Goal: Task Accomplishment & Management: Manage account settings

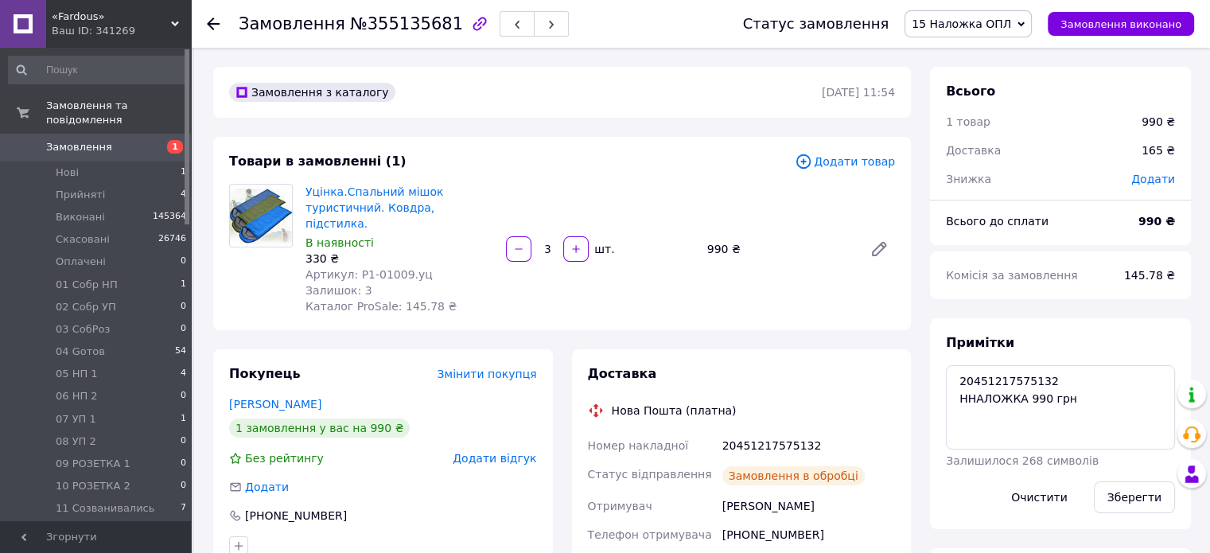
scroll to position [288, 0]
click at [1070, 417] on textarea "20451217575132 ННАЛОЖКА 990 грн" at bounding box center [1060, 407] width 229 height 84
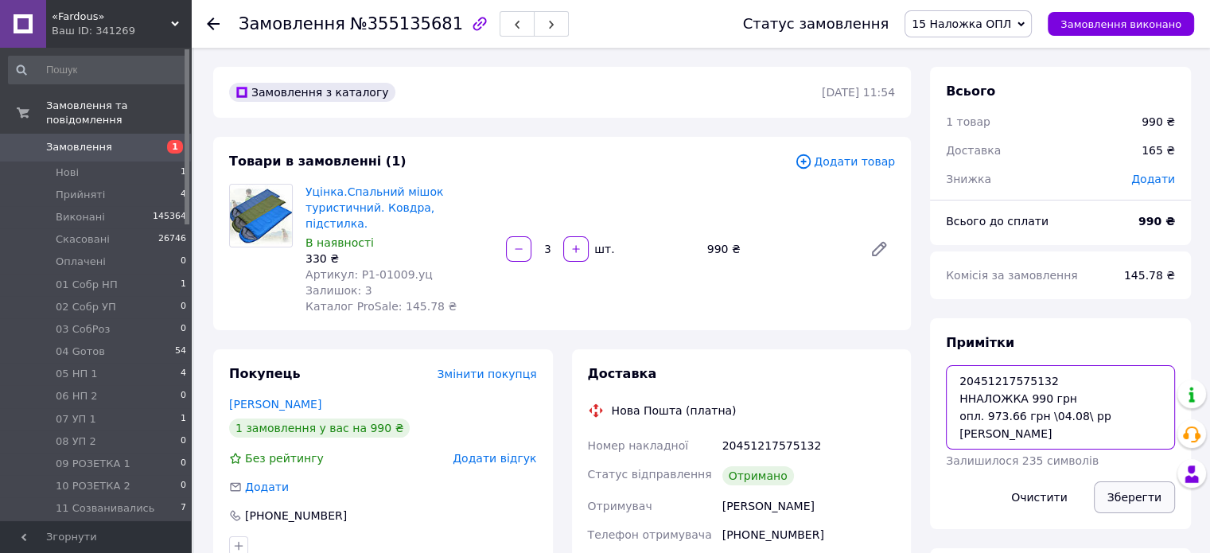
type textarea "20451217575132 ННАЛОЖКА 990 грн опл. 973.66 грн \04.08\ рр [PERSON_NAME]"
click at [1136, 492] on button "Зберегти" at bounding box center [1134, 497] width 81 height 32
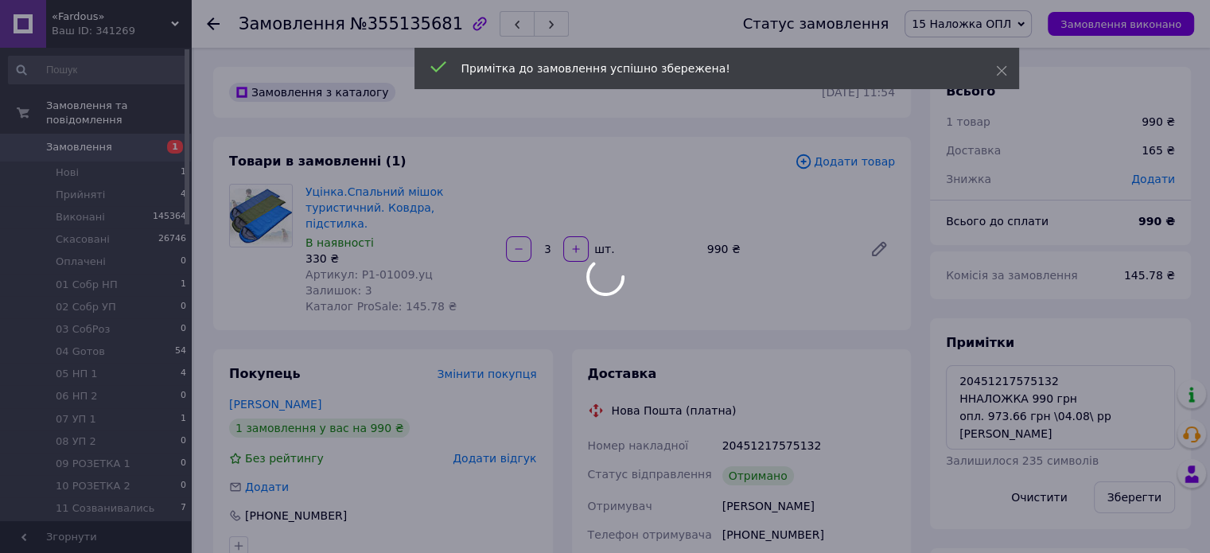
scroll to position [326, 0]
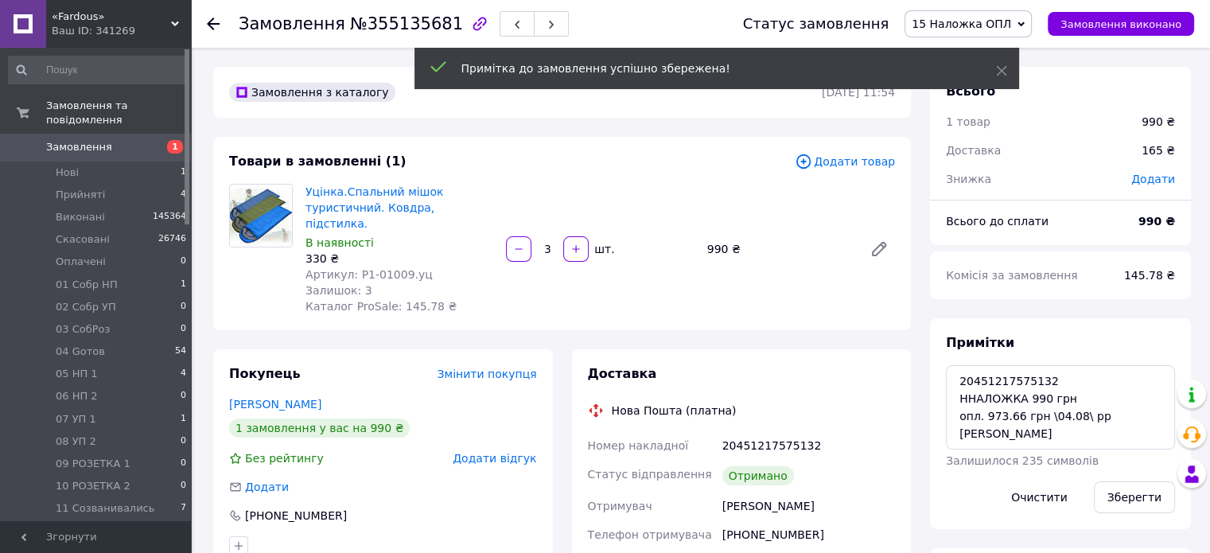
click at [1025, 25] on icon at bounding box center [1020, 24] width 7 height 7
click at [1040, 76] on li "Виконано" at bounding box center [973, 80] width 137 height 24
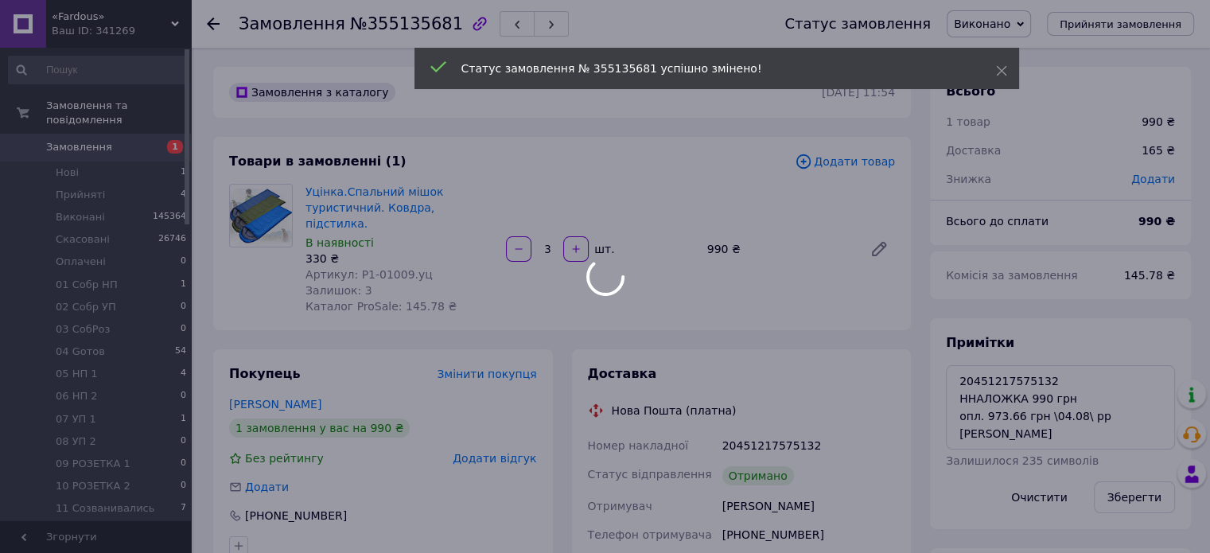
scroll to position [365, 0]
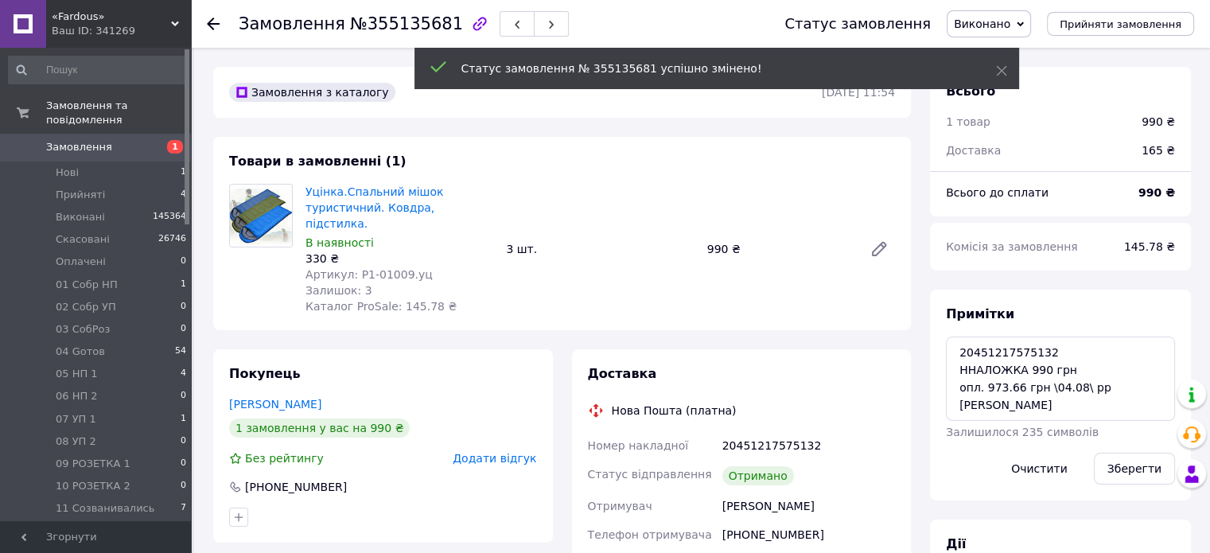
click at [406, 25] on span "№355135681" at bounding box center [406, 23] width 113 height 19
copy span "355135681"
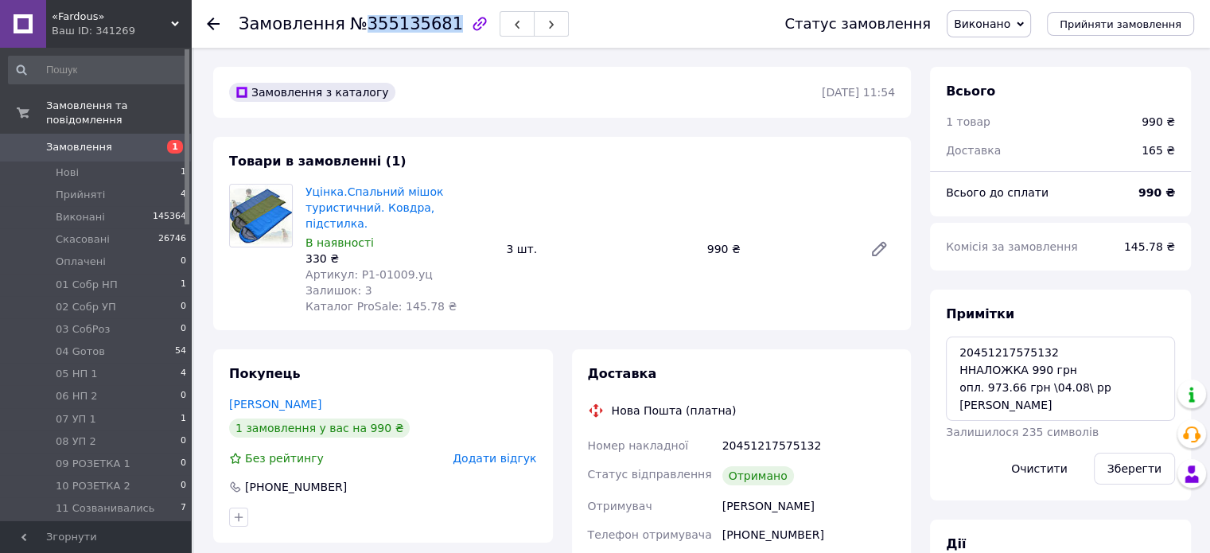
click at [150, 140] on span "1" at bounding box center [169, 147] width 44 height 14
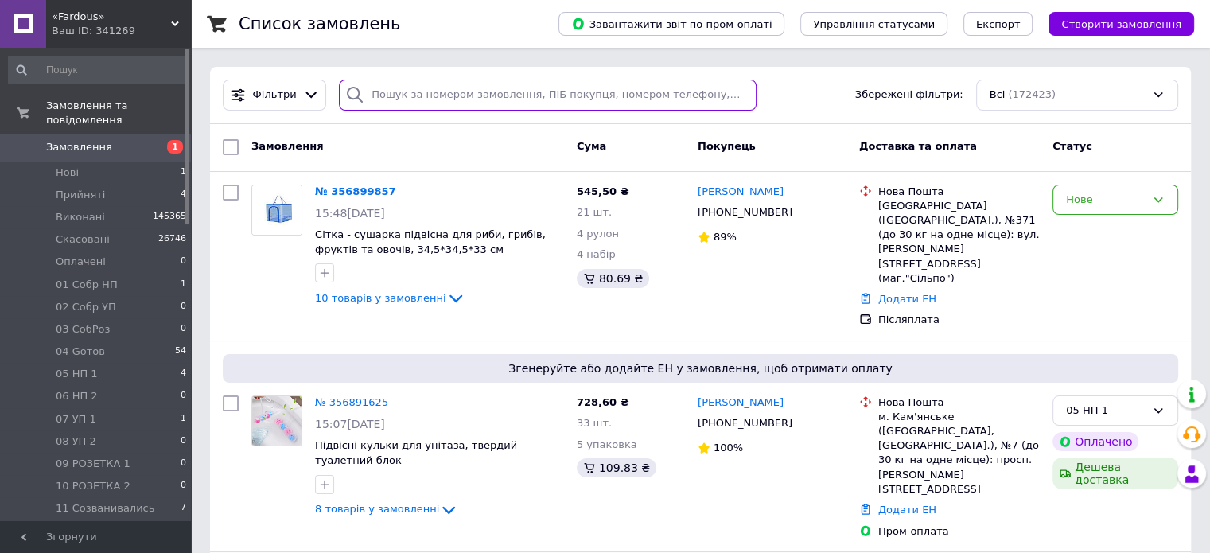
click at [493, 93] on input "search" at bounding box center [548, 95] width 418 height 31
paste input "20451219060416"
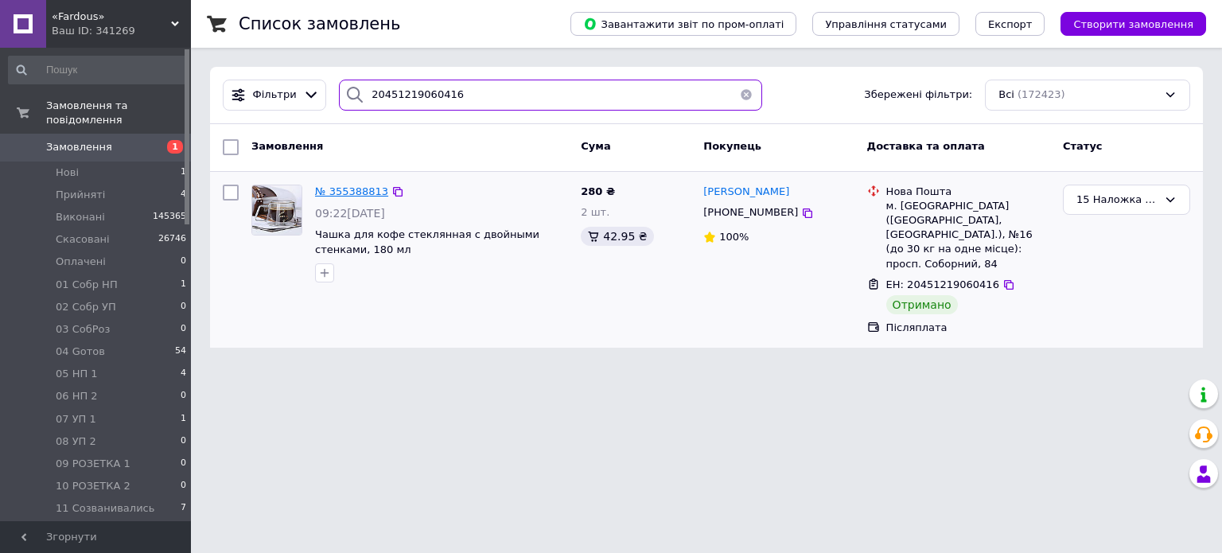
type input "20451219060416"
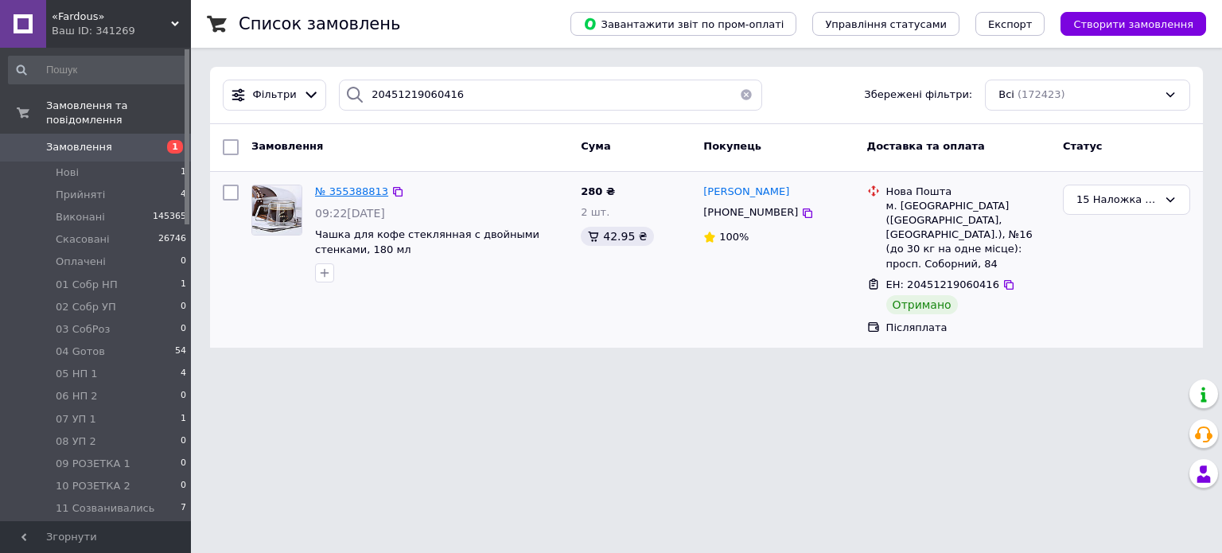
click at [373, 188] on span "№ 355388813" at bounding box center [351, 191] width 73 height 12
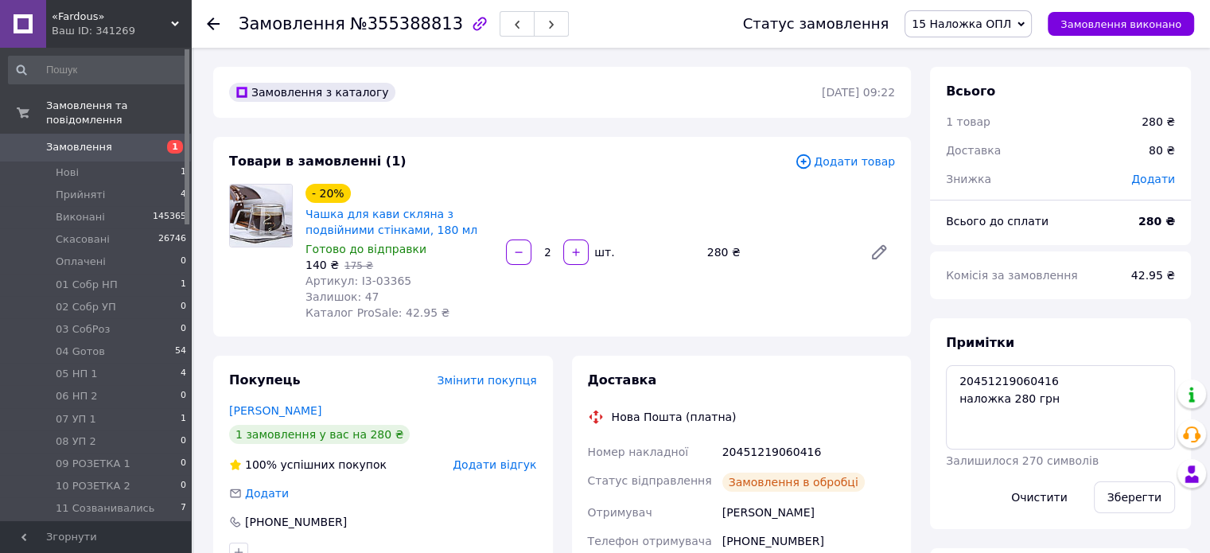
scroll to position [265, 0]
click at [1062, 391] on textarea "20451219060416 наложка 280 грн" at bounding box center [1060, 407] width 229 height 84
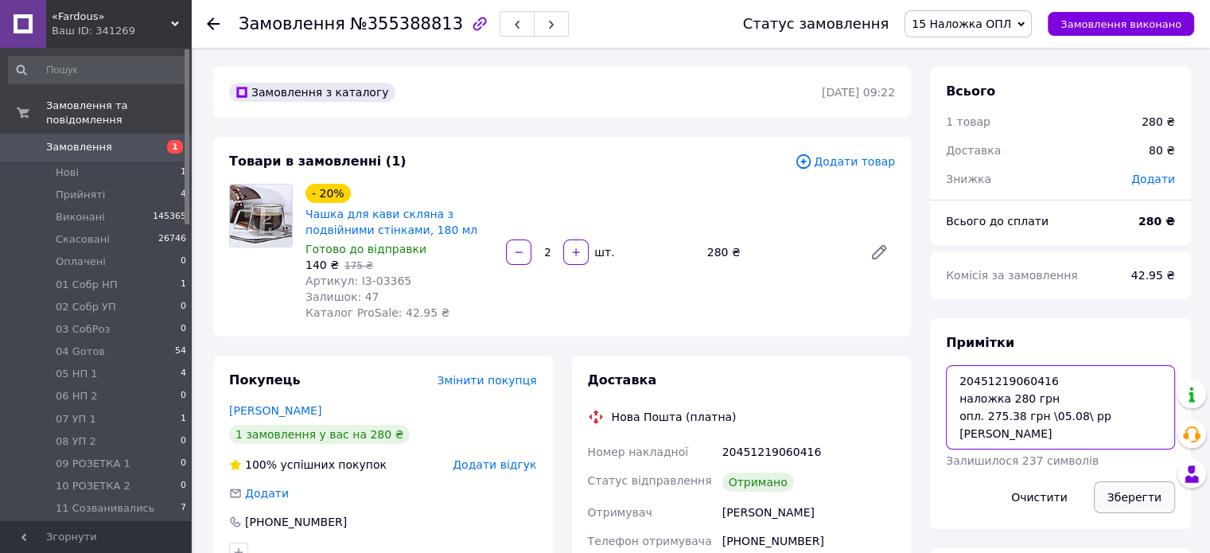
type textarea "20451219060416 наложка 280 грн опл. 275.38 грн \05.08\ рр [PERSON_NAME]"
click at [1142, 504] on button "Зберегти" at bounding box center [1134, 497] width 81 height 32
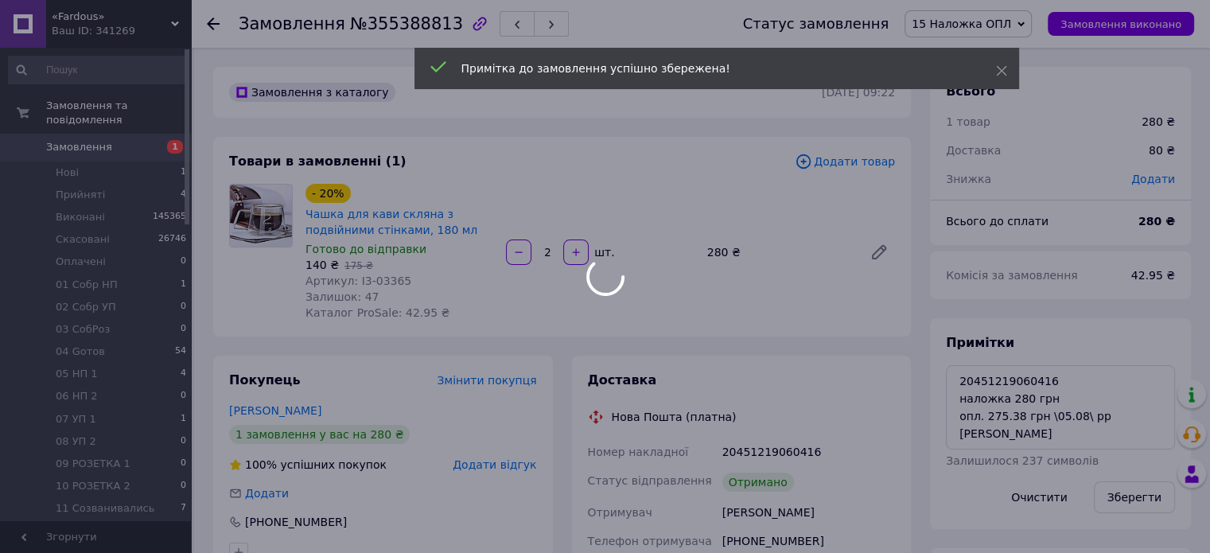
scroll to position [304, 0]
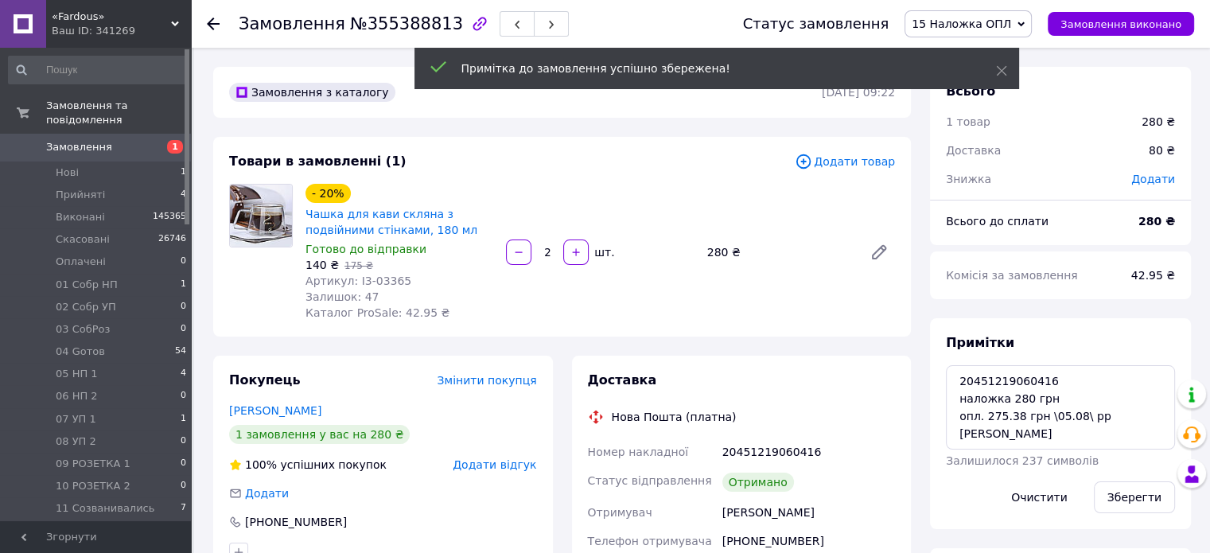
click at [1025, 25] on icon at bounding box center [1020, 23] width 7 height 5
click at [1031, 75] on li "Виконано" at bounding box center [973, 80] width 137 height 24
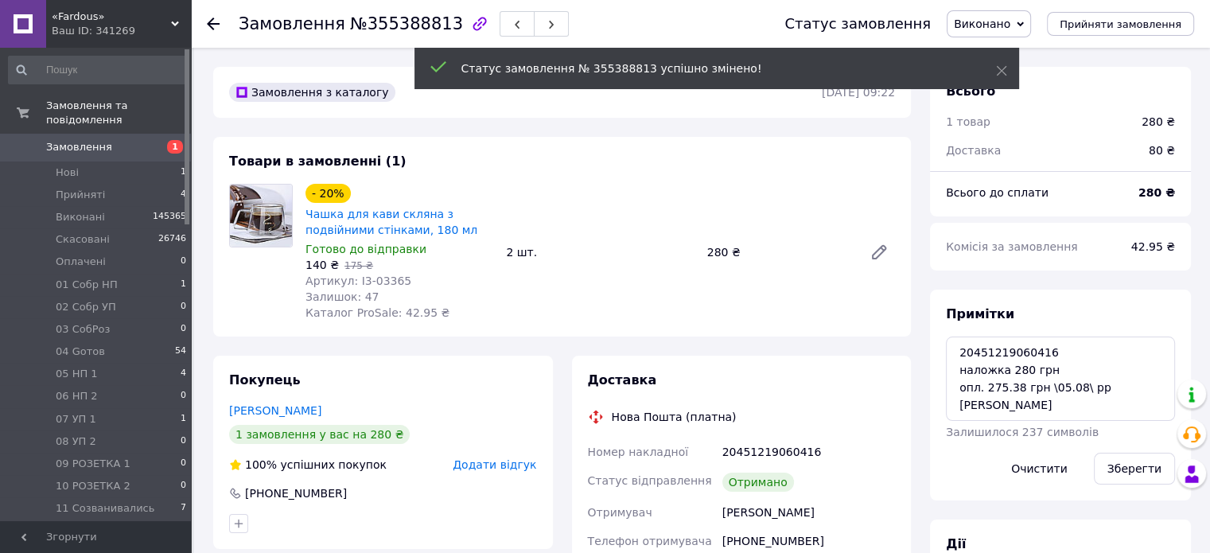
scroll to position [342, 0]
click at [406, 27] on span "№355388813" at bounding box center [406, 23] width 113 height 19
copy span "355388813"
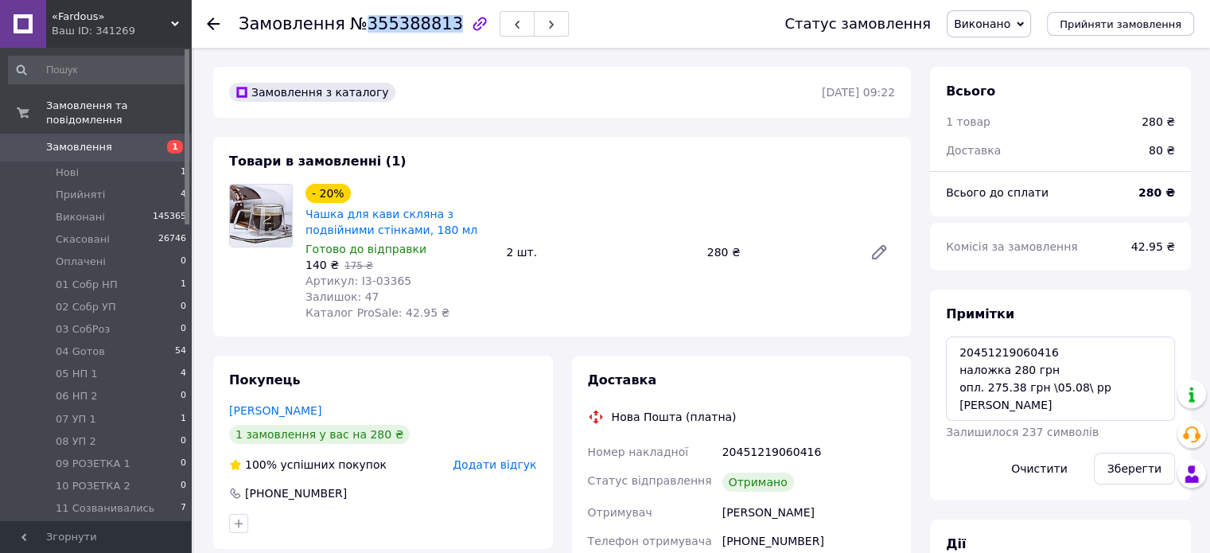
click at [144, 140] on span "Замовлення" at bounding box center [96, 147] width 101 height 14
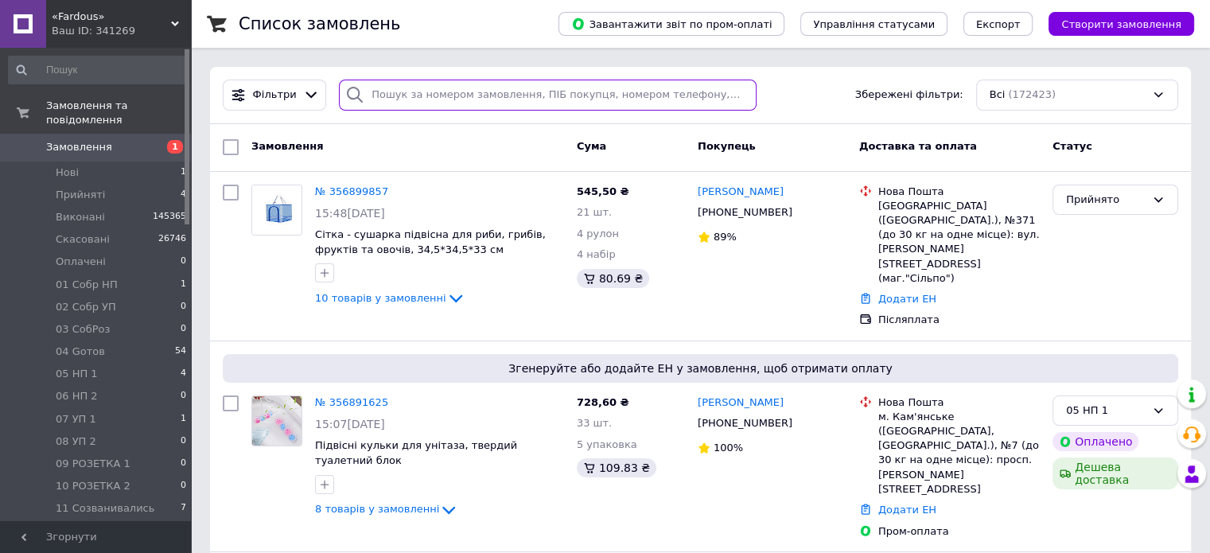
click at [490, 91] on input "search" at bounding box center [548, 95] width 418 height 31
paste input "20451219159302"
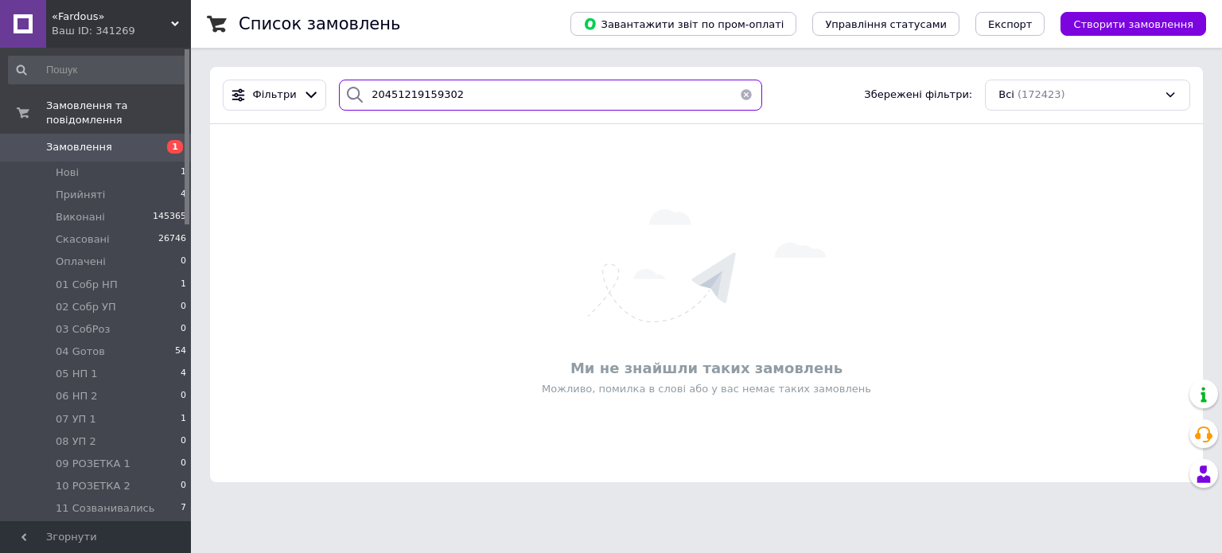
type input "20451219159302"
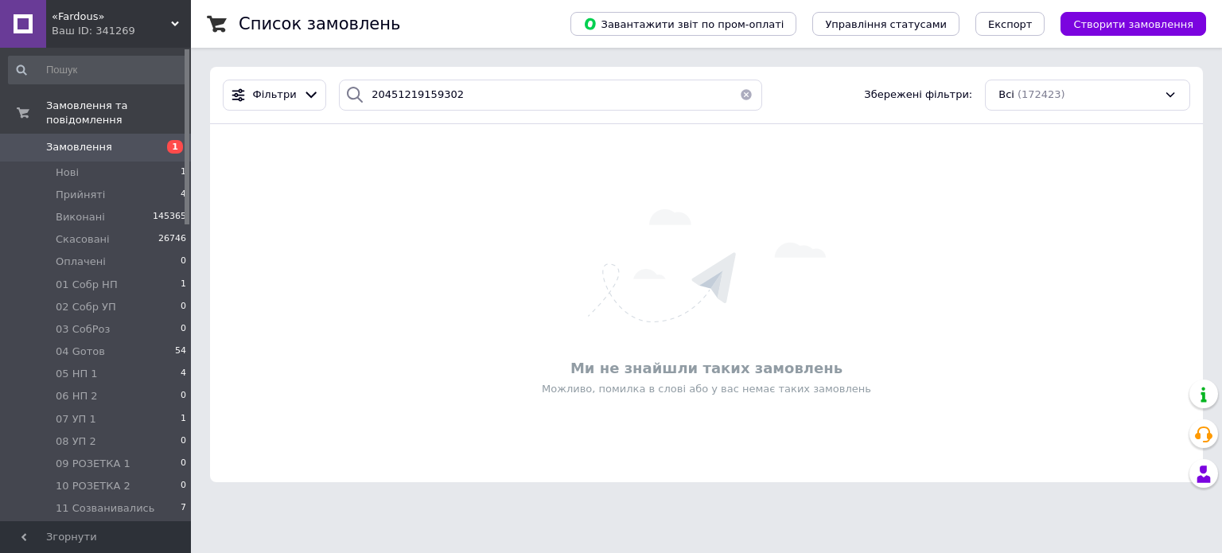
click at [747, 107] on button "button" at bounding box center [746, 95] width 32 height 31
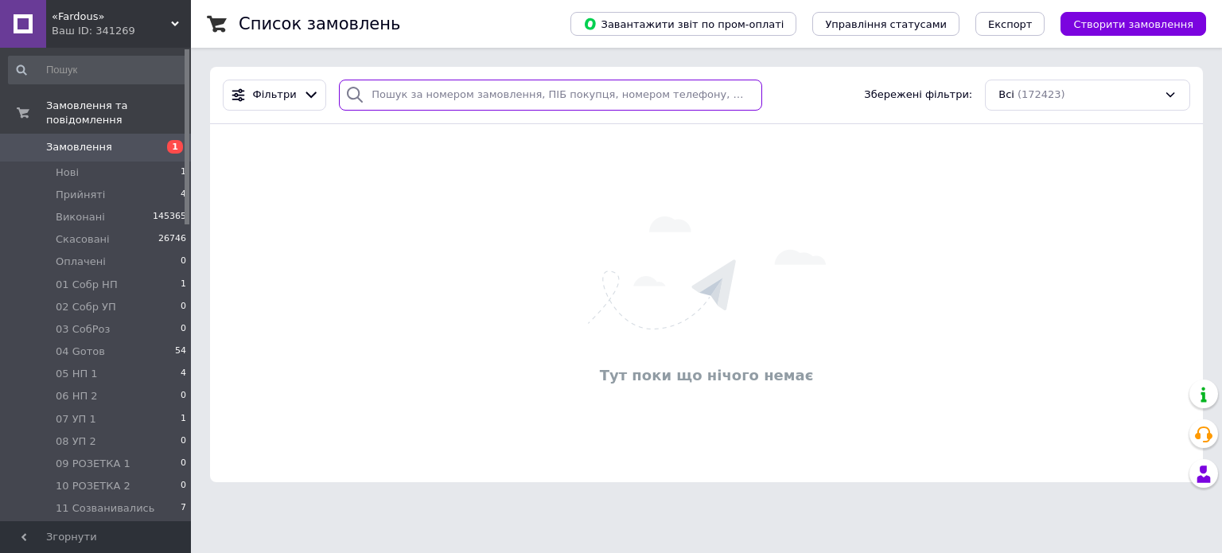
click at [747, 107] on input "search" at bounding box center [550, 95] width 423 height 31
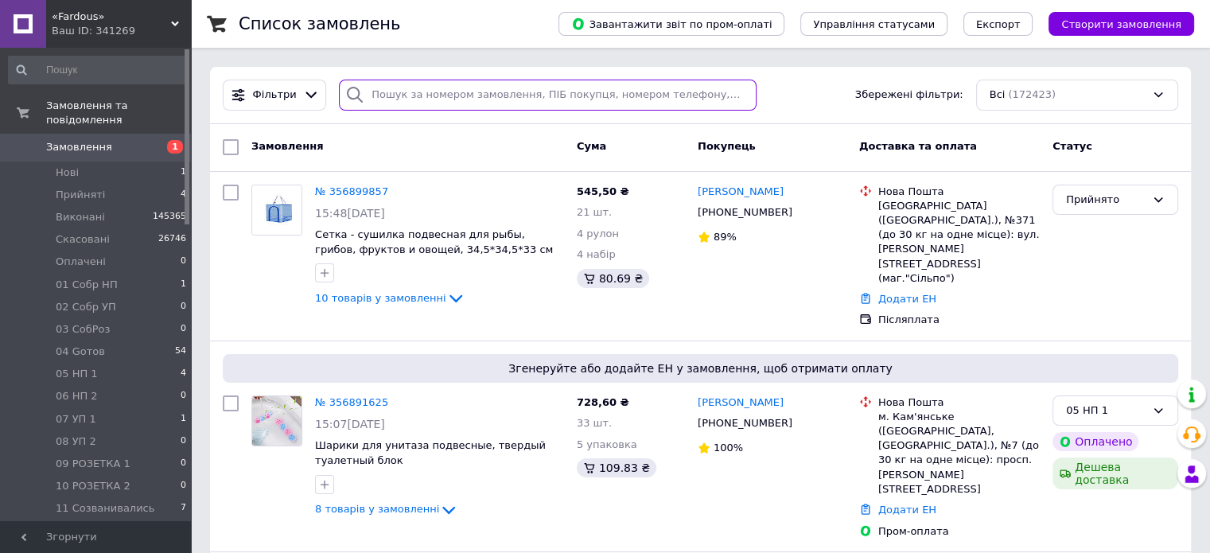
paste input "20451217549222"
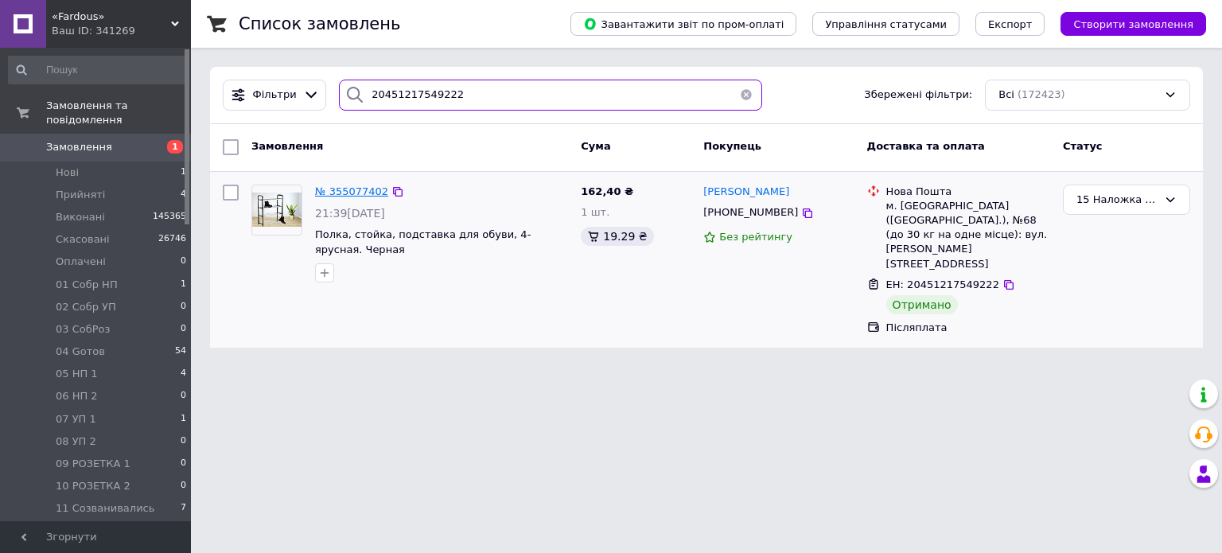
type input "20451217549222"
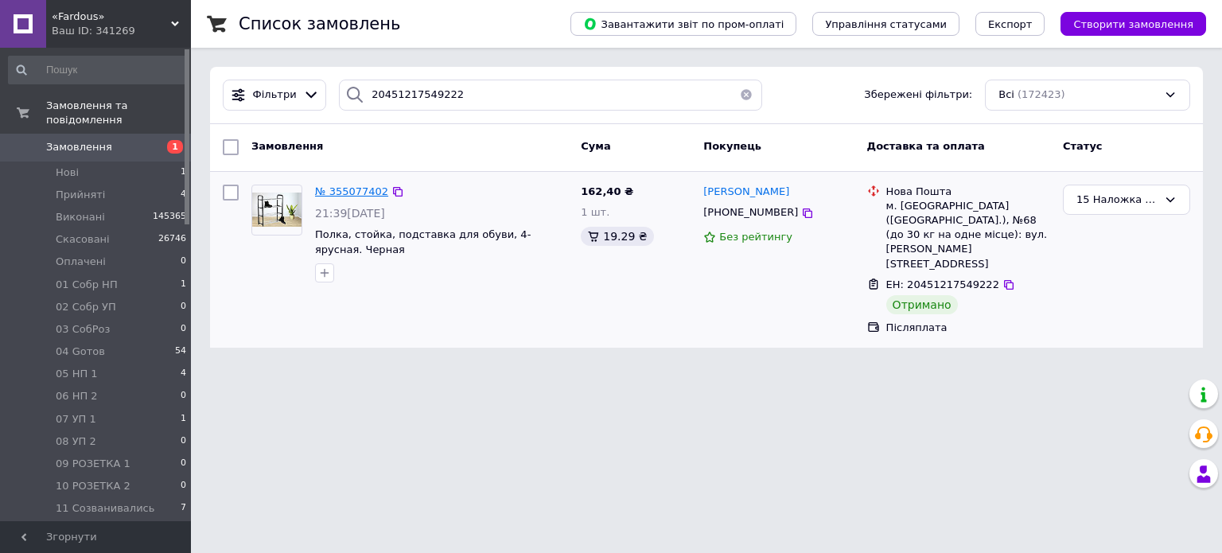
click at [366, 187] on span "№ 355077402" at bounding box center [351, 191] width 73 height 12
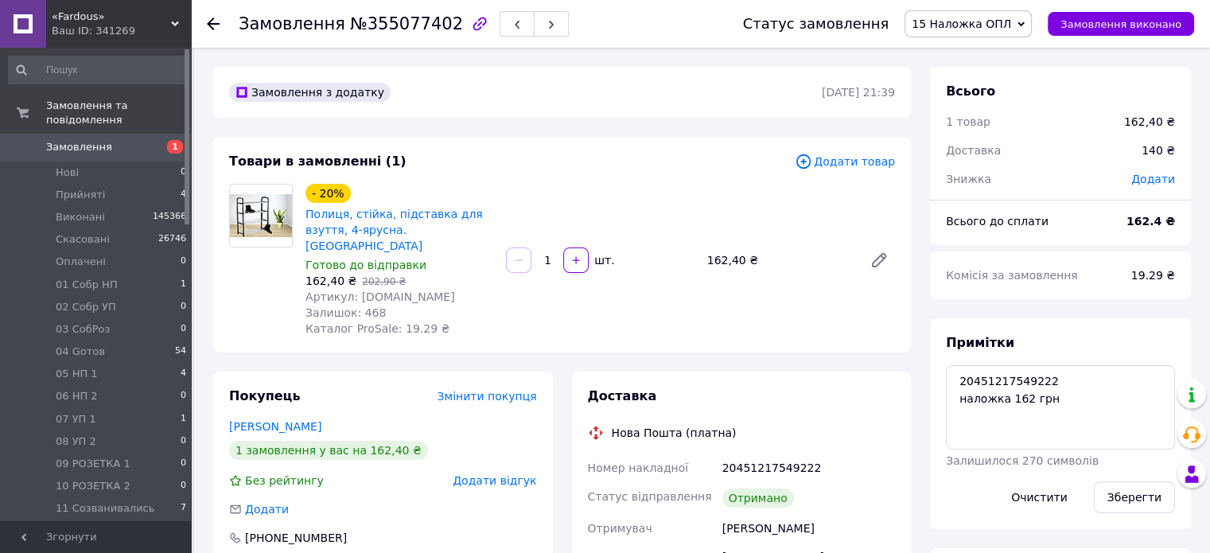
scroll to position [272, 0]
click at [1069, 384] on textarea "20451217549222 наложка 162 грн" at bounding box center [1060, 407] width 229 height 84
click at [1073, 387] on textarea "20451217549222 наложка 162 грн" at bounding box center [1060, 407] width 229 height 84
click at [1075, 396] on textarea "20451217549222 наложка 162 грн" at bounding box center [1060, 407] width 229 height 84
type textarea "20451217549222 наложка 162 грн опл. 161 грн \05.08\ рр [PERSON_NAME]"
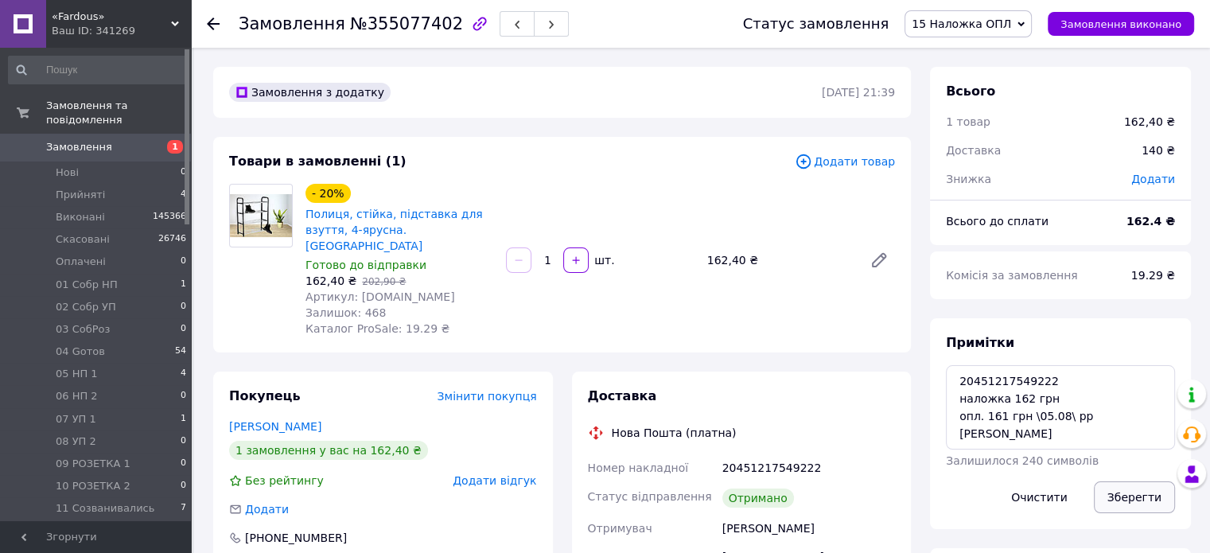
click at [1107, 489] on button "Зберегти" at bounding box center [1134, 497] width 81 height 32
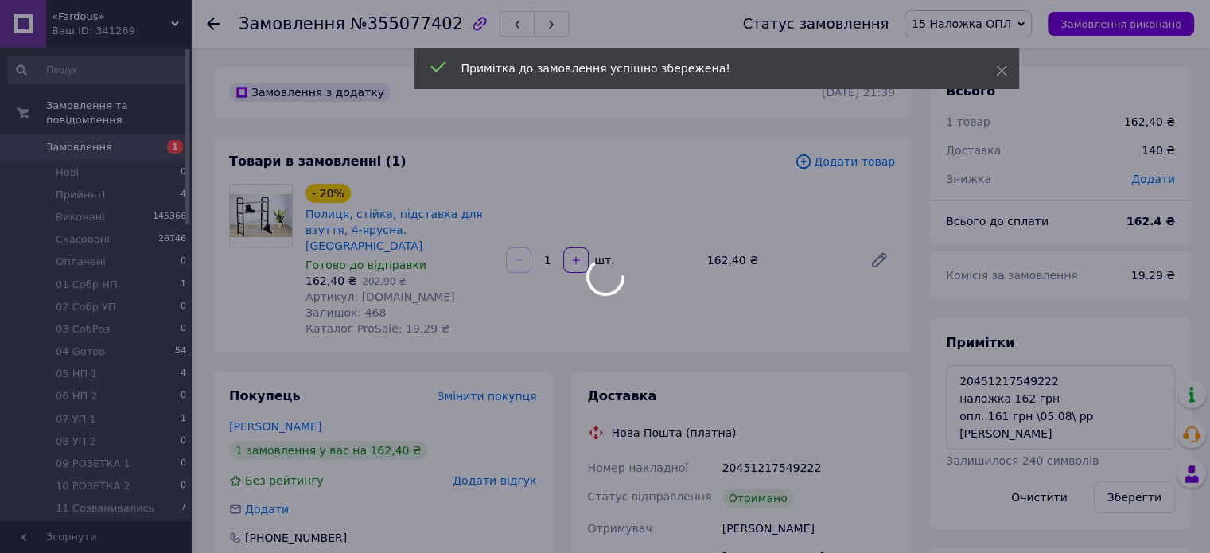
scroll to position [310, 0]
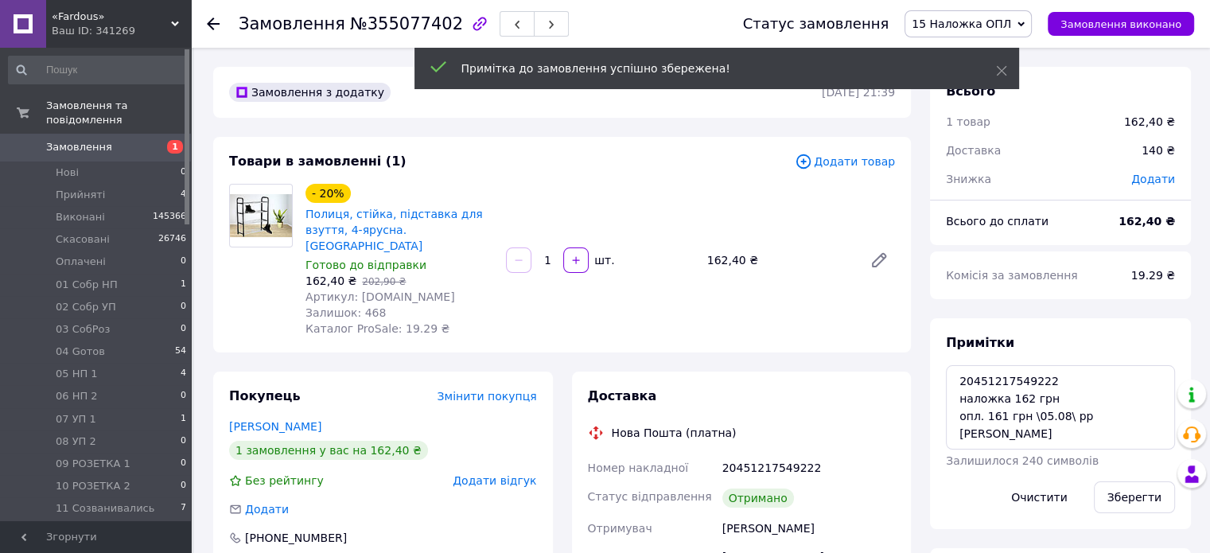
click at [1025, 25] on icon at bounding box center [1020, 24] width 7 height 7
click at [1040, 79] on li "Виконано" at bounding box center [973, 80] width 137 height 24
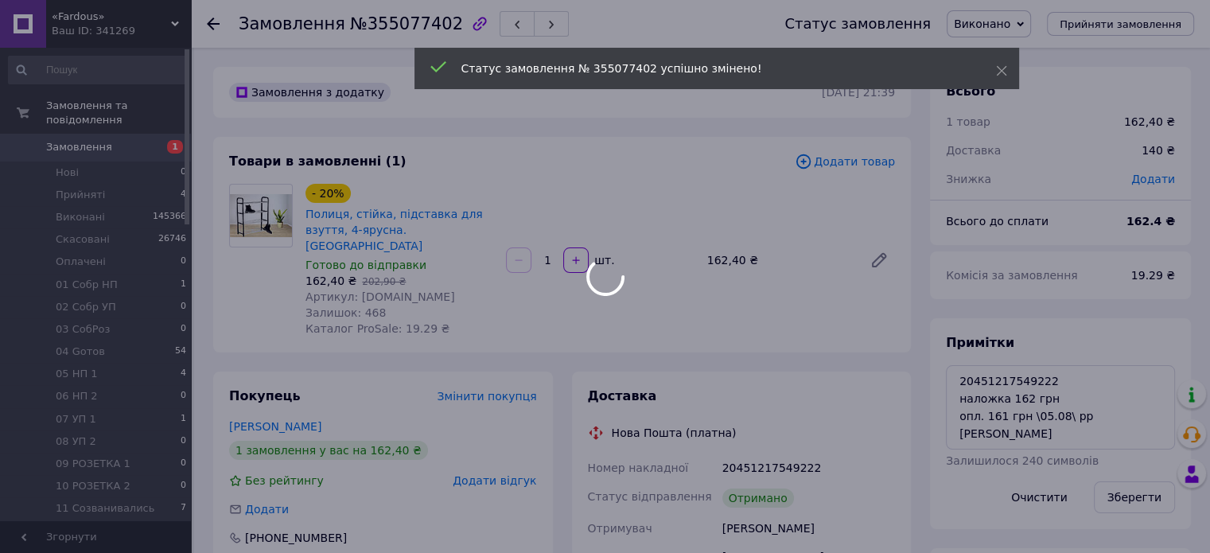
click at [402, 29] on div at bounding box center [605, 276] width 1210 height 553
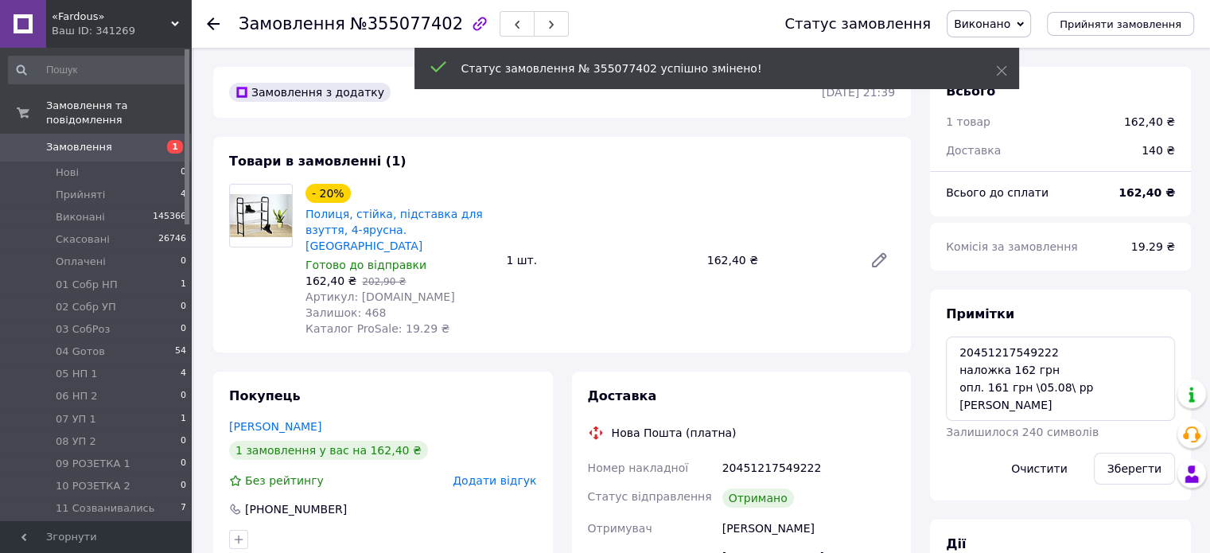
scroll to position [349, 0]
click at [402, 29] on span "№355077402" at bounding box center [406, 23] width 113 height 19
copy span "355077402"
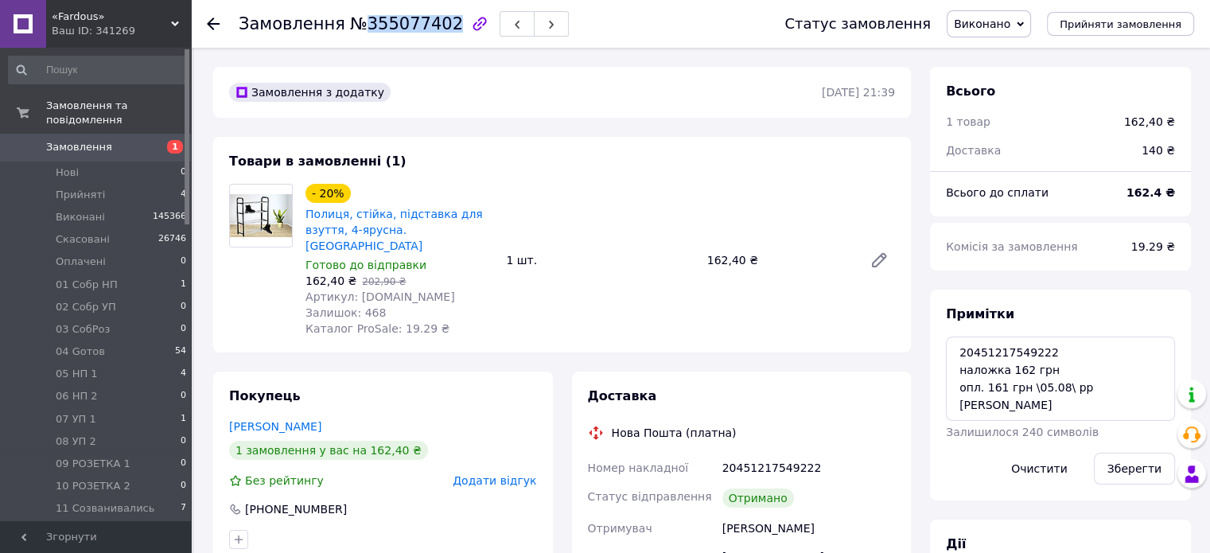
click at [181, 140] on span "1" at bounding box center [175, 147] width 16 height 14
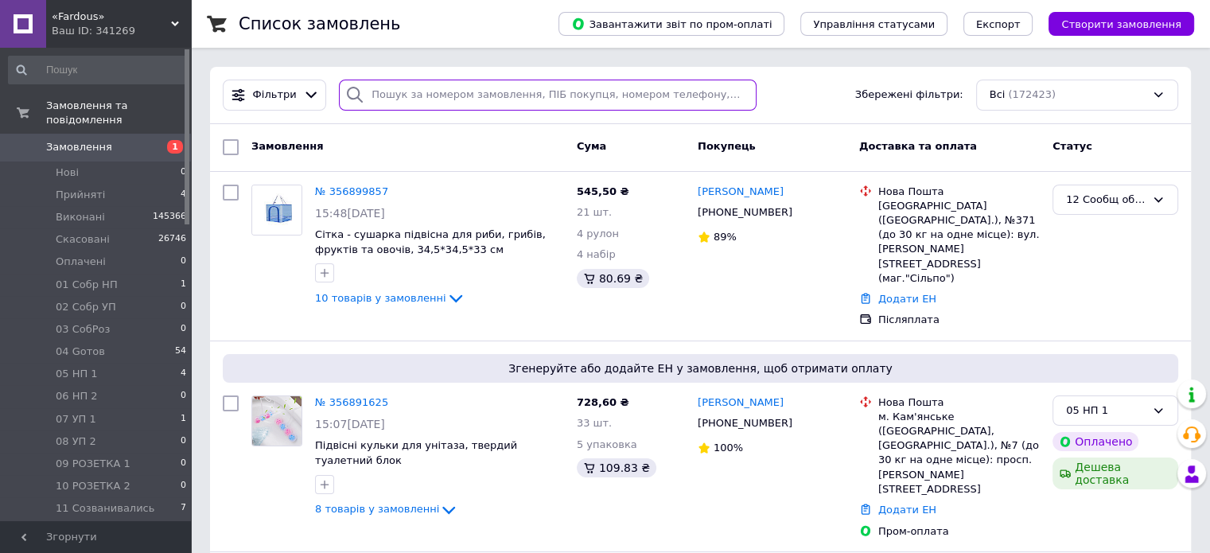
click at [523, 95] on input "search" at bounding box center [548, 95] width 418 height 31
paste input "20451219091439"
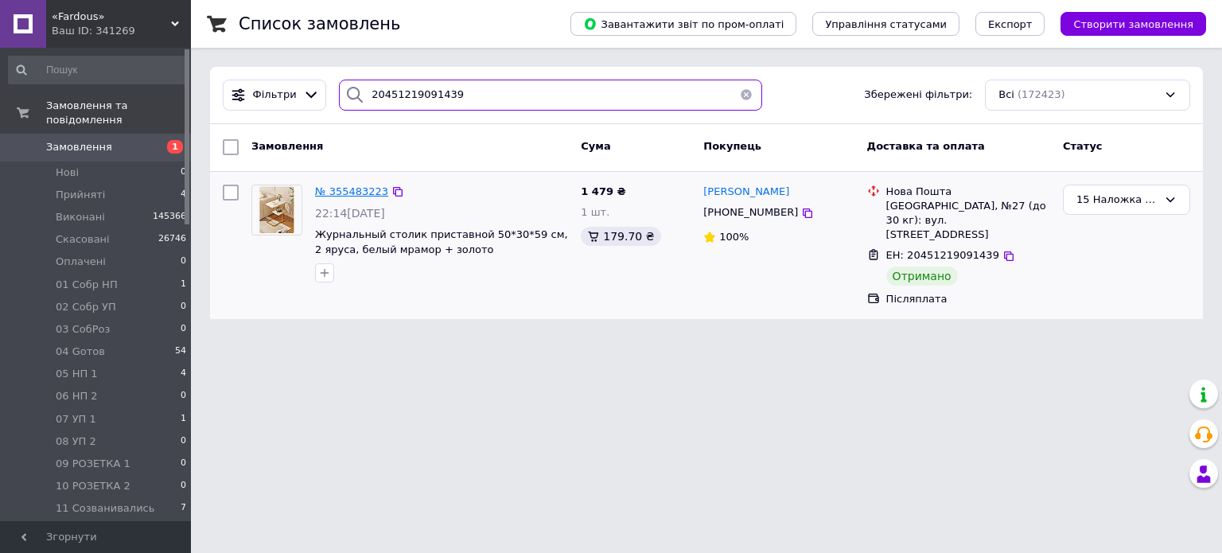
type input "20451219091439"
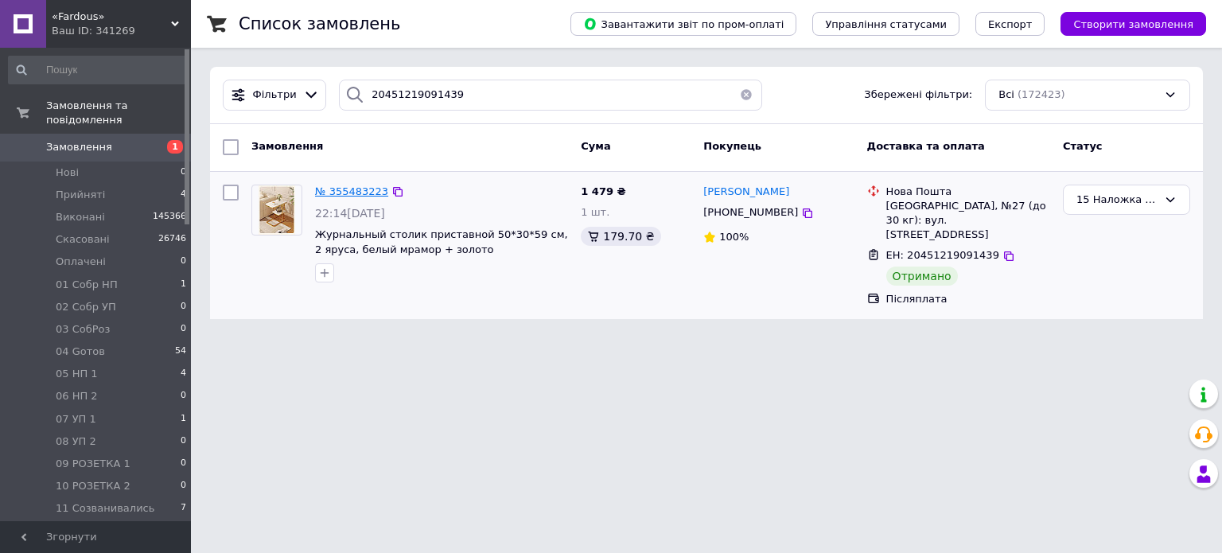
click at [367, 190] on span "№ 355483223" at bounding box center [351, 191] width 73 height 12
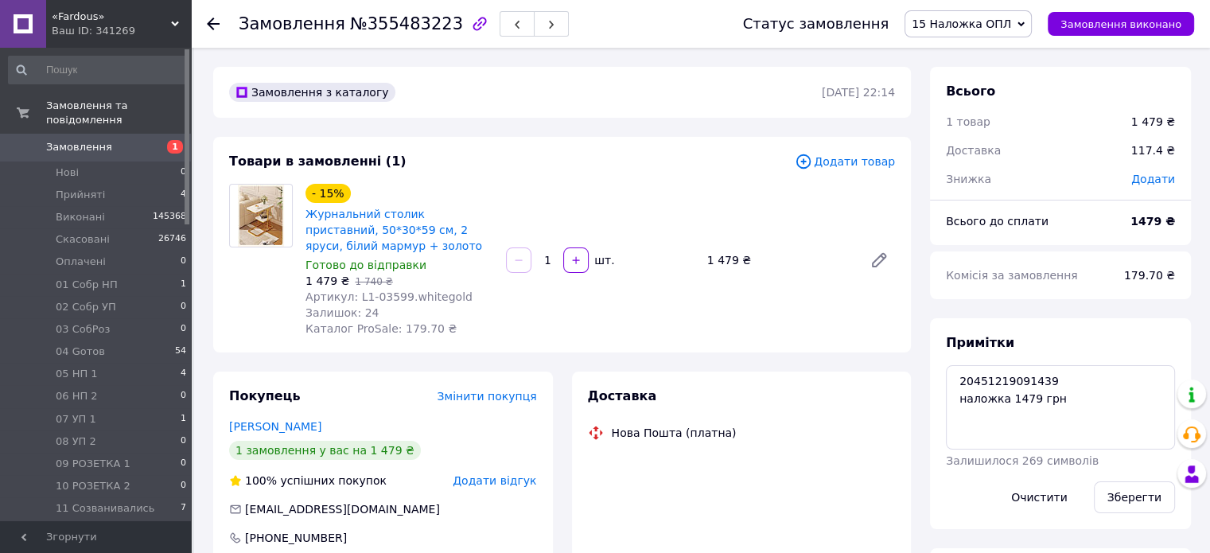
scroll to position [304, 0]
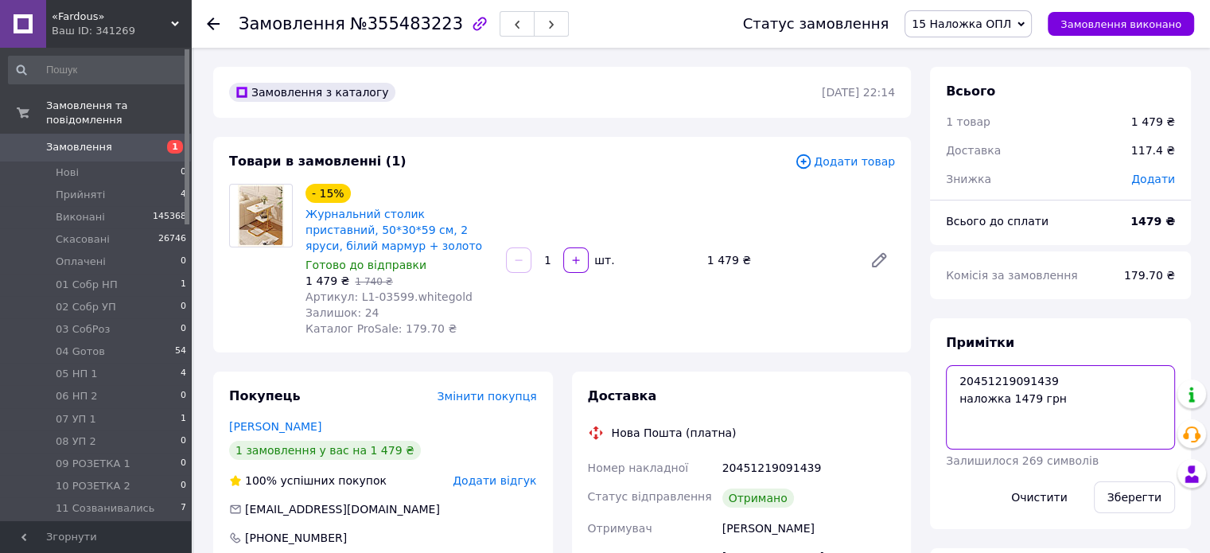
click at [1066, 406] on textarea "20451219091439 наложка 1479 грн" at bounding box center [1060, 407] width 229 height 84
type textarea "20451219091439 наложка 1479 грн опл. 1478 грн \05.08\ рр [PERSON_NAME]"
click at [1167, 507] on button "Зберегти" at bounding box center [1134, 497] width 81 height 32
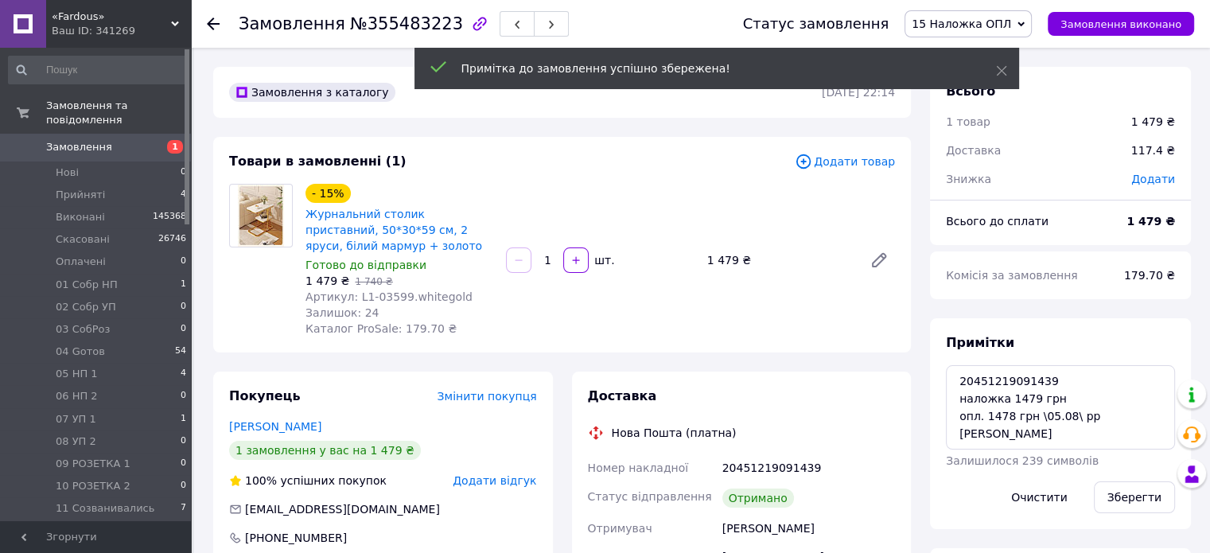
scroll to position [342, 0]
click at [1025, 25] on icon at bounding box center [1020, 24] width 7 height 7
click at [1034, 72] on li "Виконано" at bounding box center [973, 80] width 137 height 24
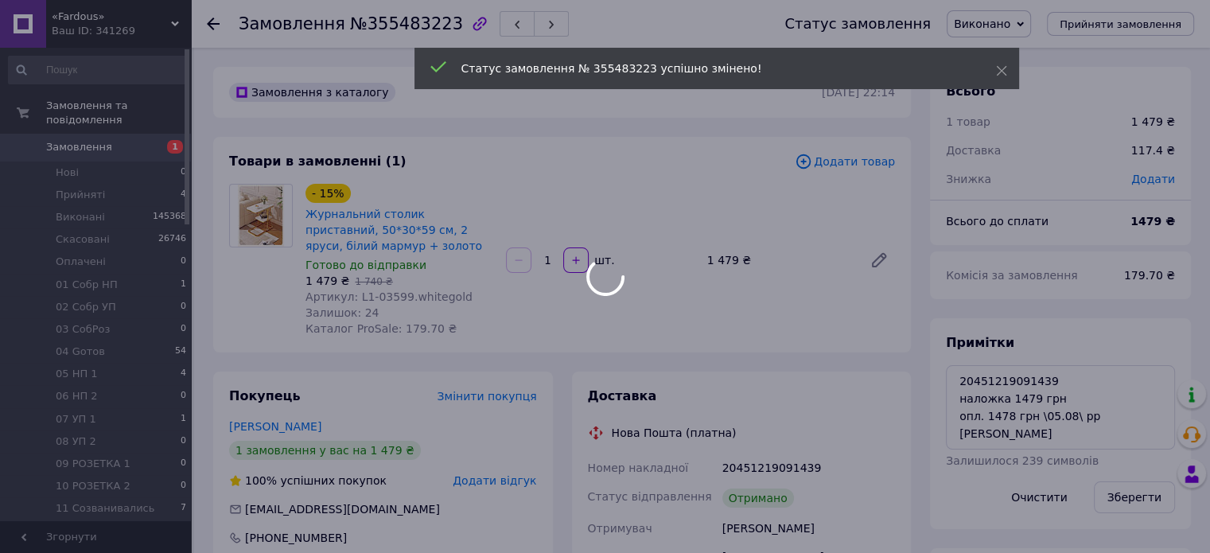
scroll to position [381, 0]
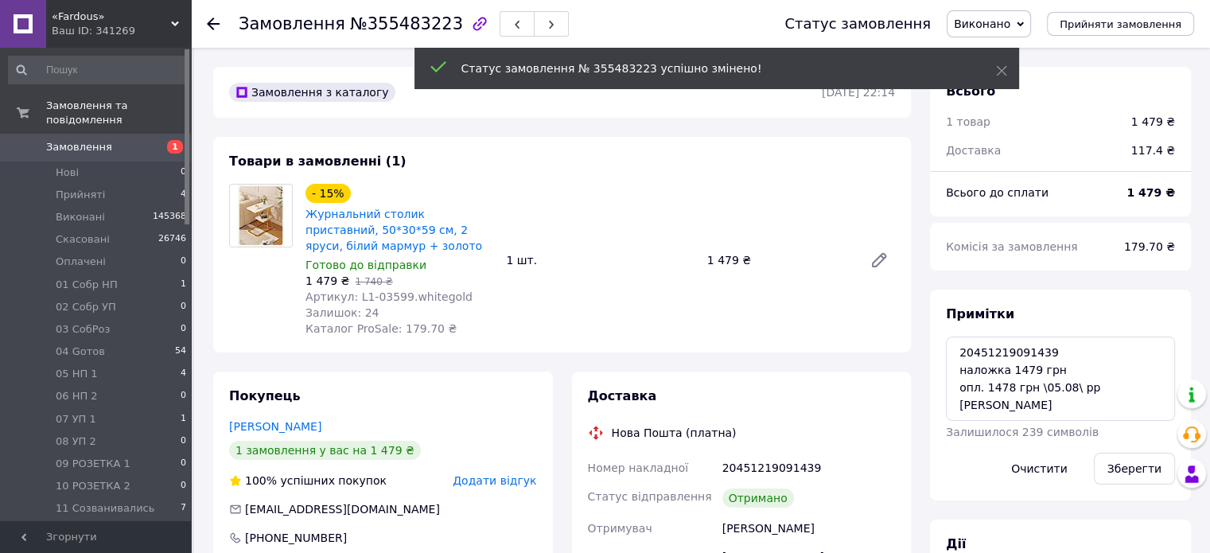
click at [412, 21] on span "№355483223" at bounding box center [406, 23] width 113 height 19
copy span "355483223"
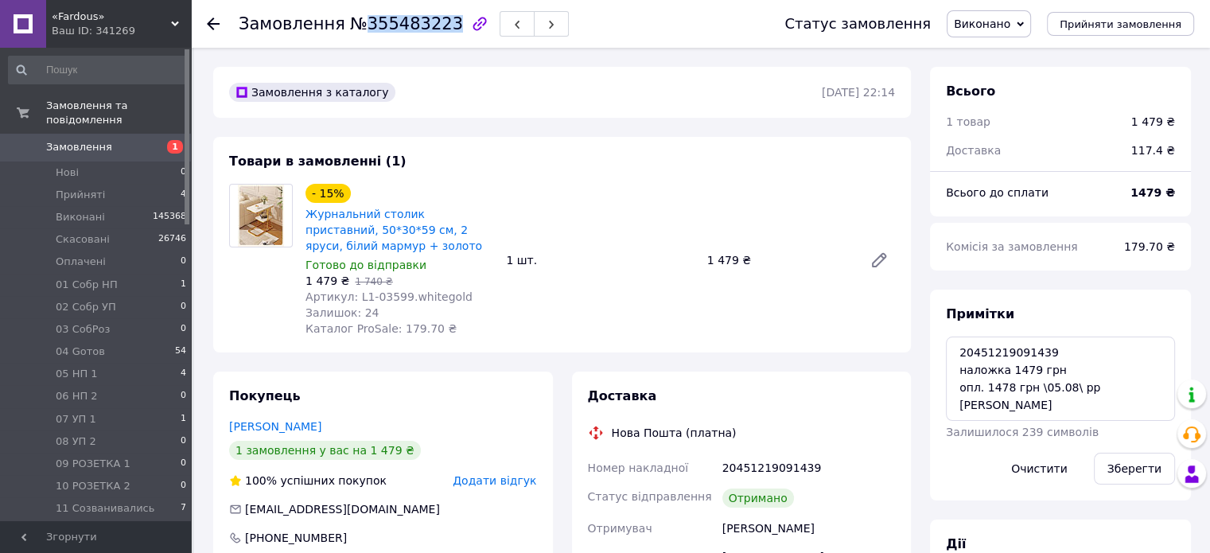
click at [161, 140] on span "1" at bounding box center [169, 147] width 44 height 14
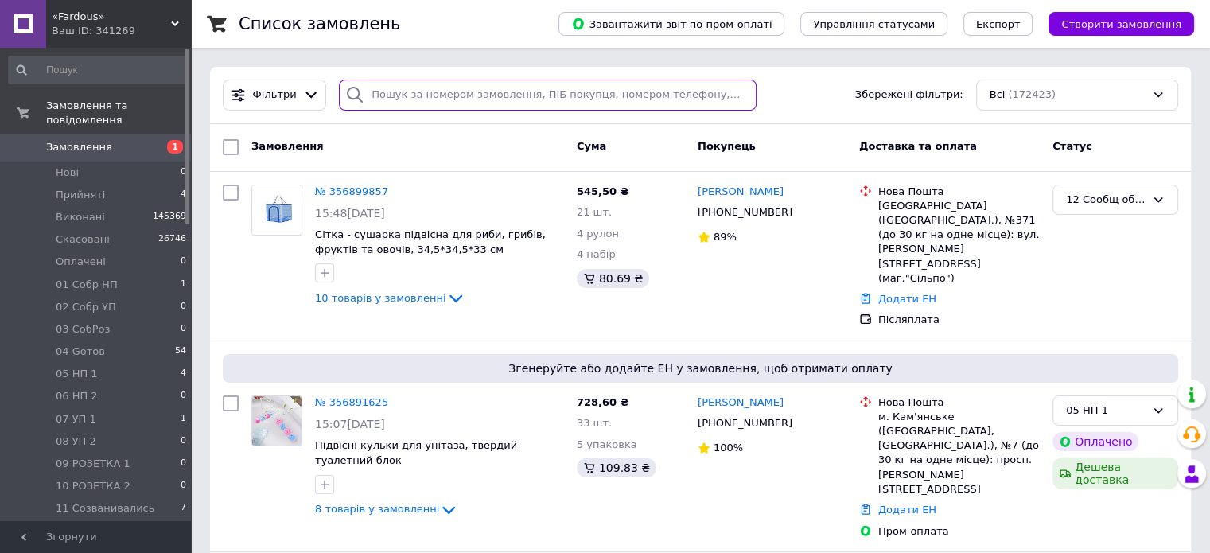
click at [558, 86] on input "search" at bounding box center [548, 95] width 418 height 31
paste input "20451219116876"
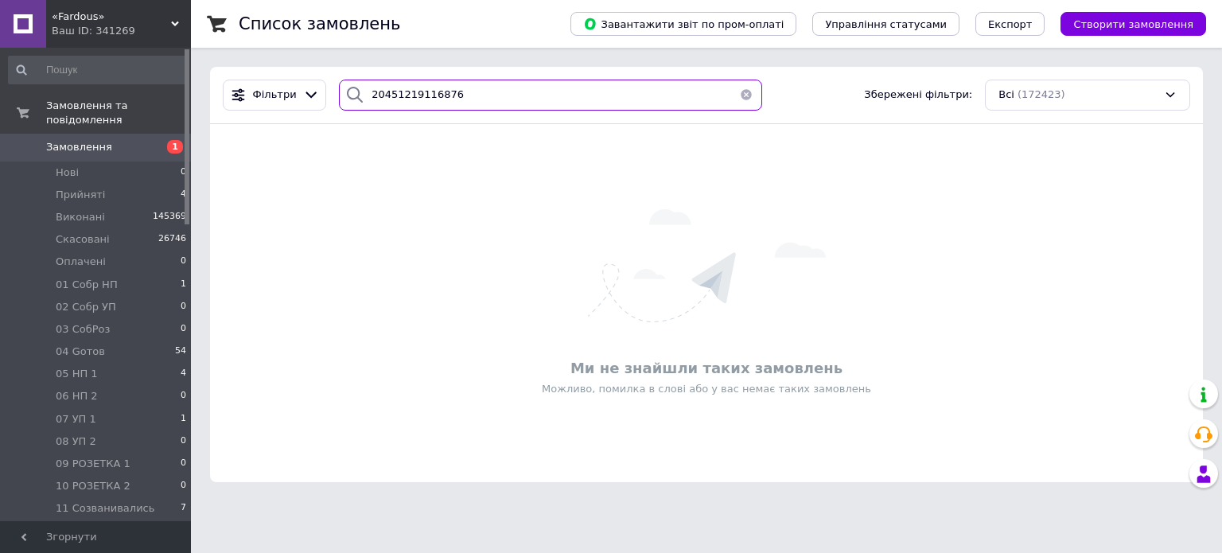
type input "20451219116876"
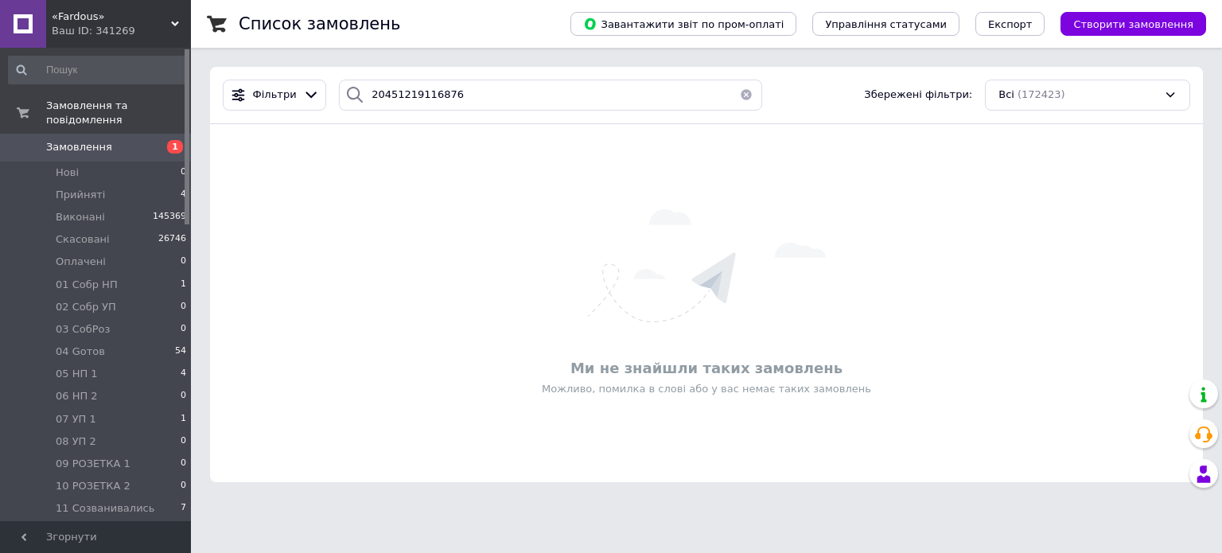
click at [732, 90] on button "button" at bounding box center [746, 95] width 32 height 31
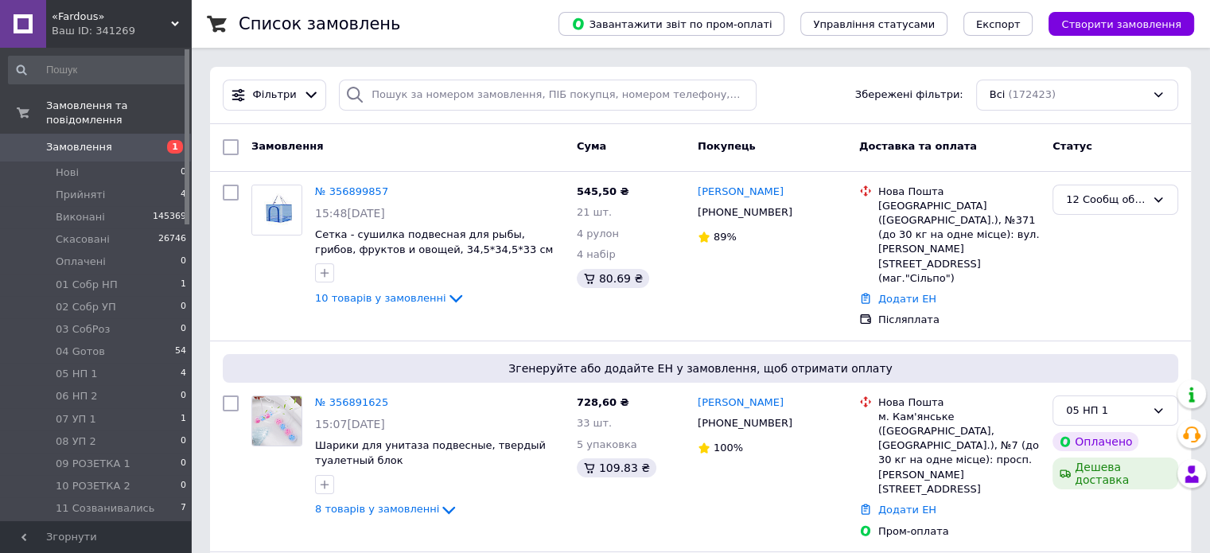
click at [181, 524] on span "2" at bounding box center [184, 531] width 6 height 14
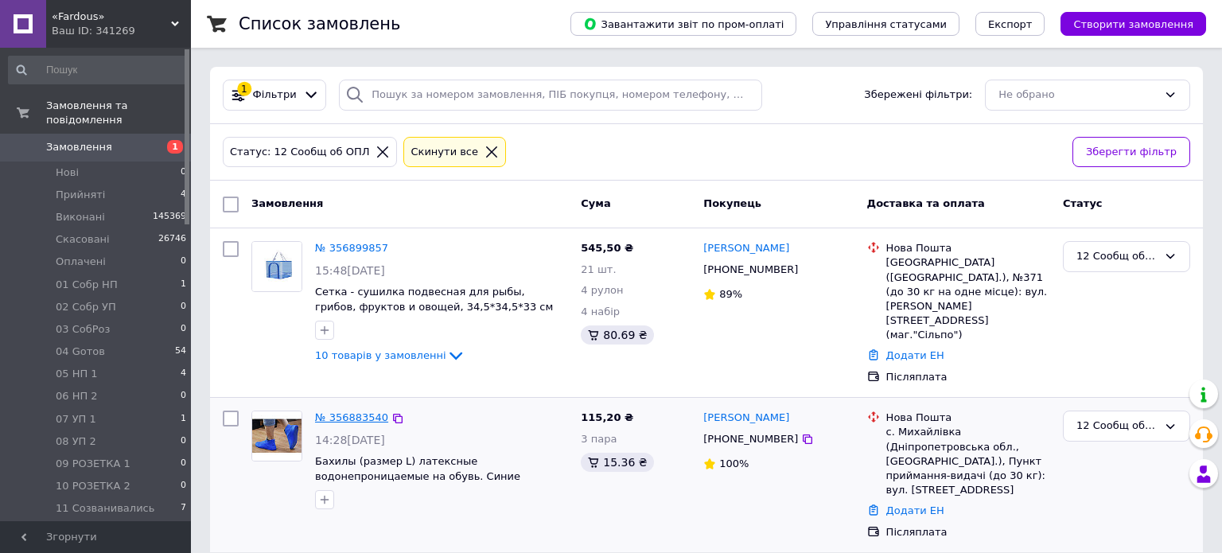
click at [348, 411] on link "№ 356883540" at bounding box center [351, 417] width 73 height 12
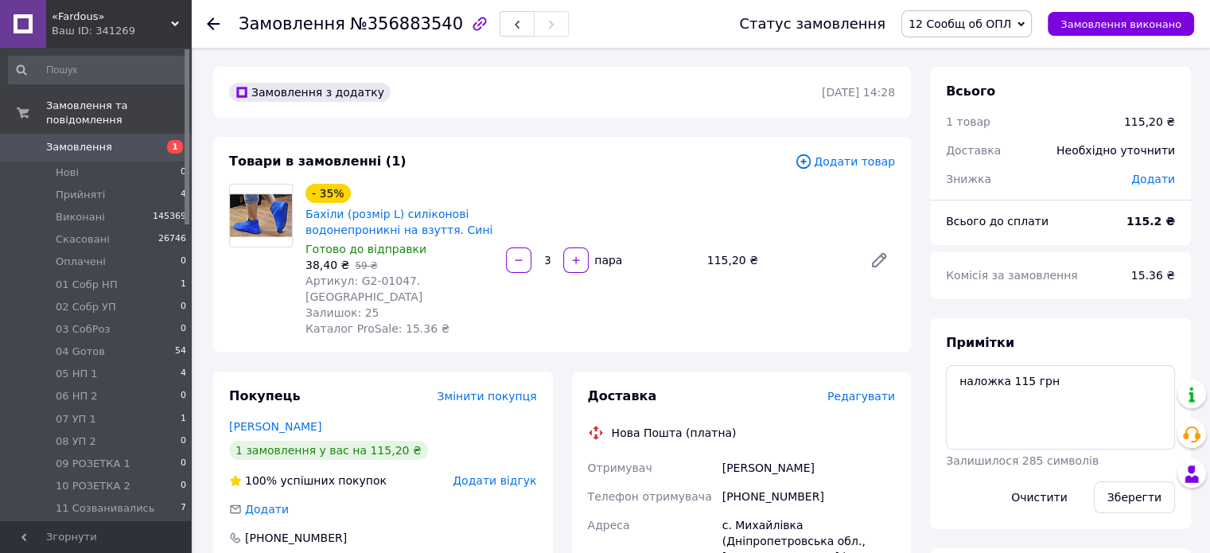
click at [1025, 25] on icon at bounding box center [1020, 24] width 7 height 7
click at [1025, 129] on li "06 НП 2" at bounding box center [970, 133] width 137 height 24
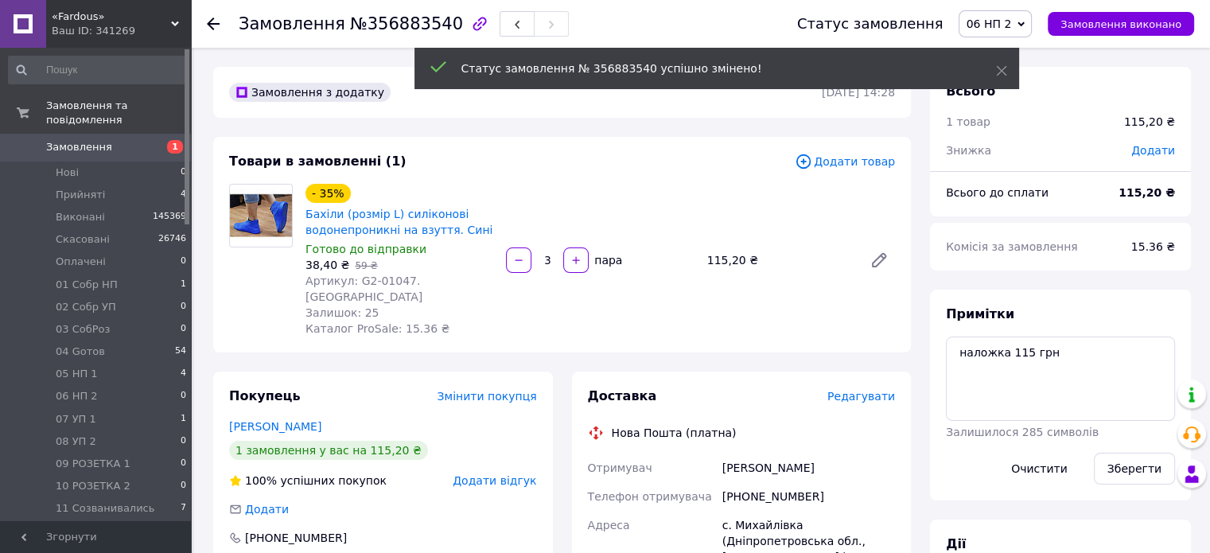
click at [113, 524] on span "12 Сообщ об ОПЛ" at bounding box center [103, 531] width 95 height 14
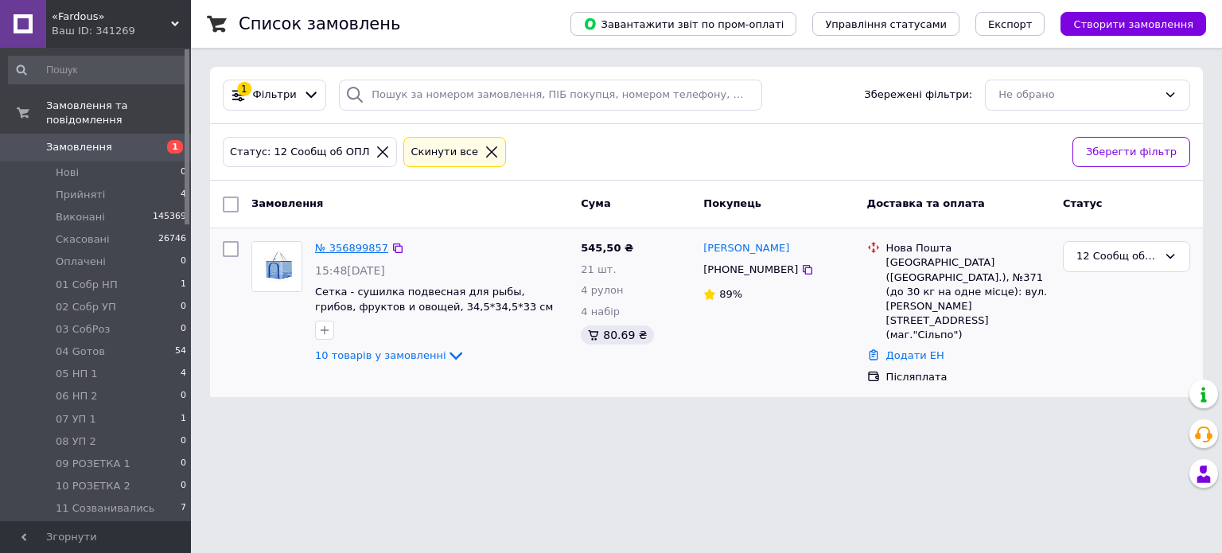
click at [369, 251] on link "№ 356899857" at bounding box center [351, 248] width 73 height 12
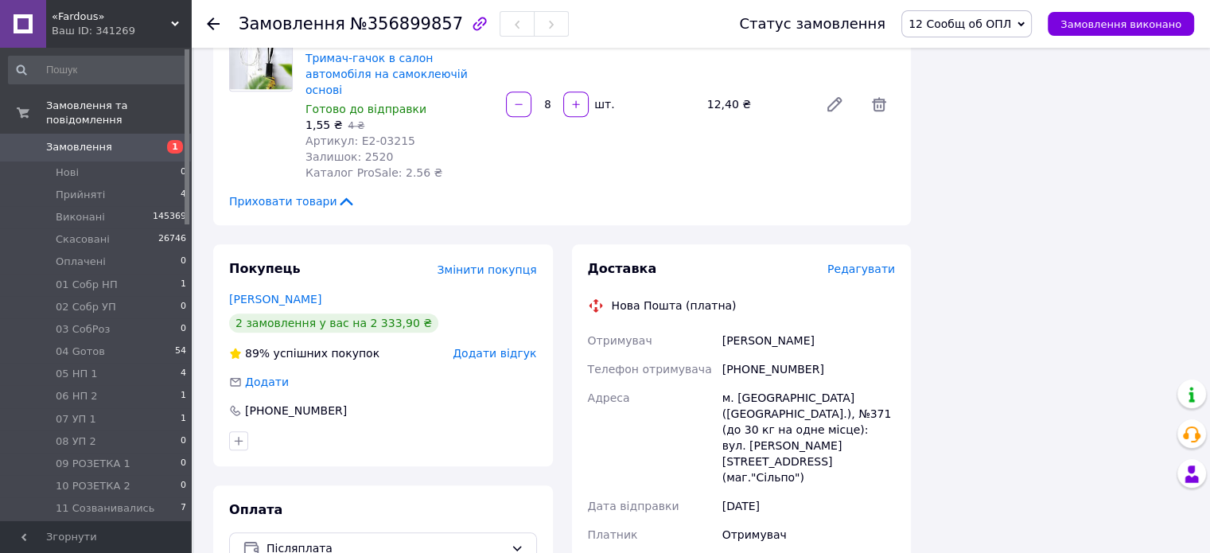
scroll to position [1620, 0]
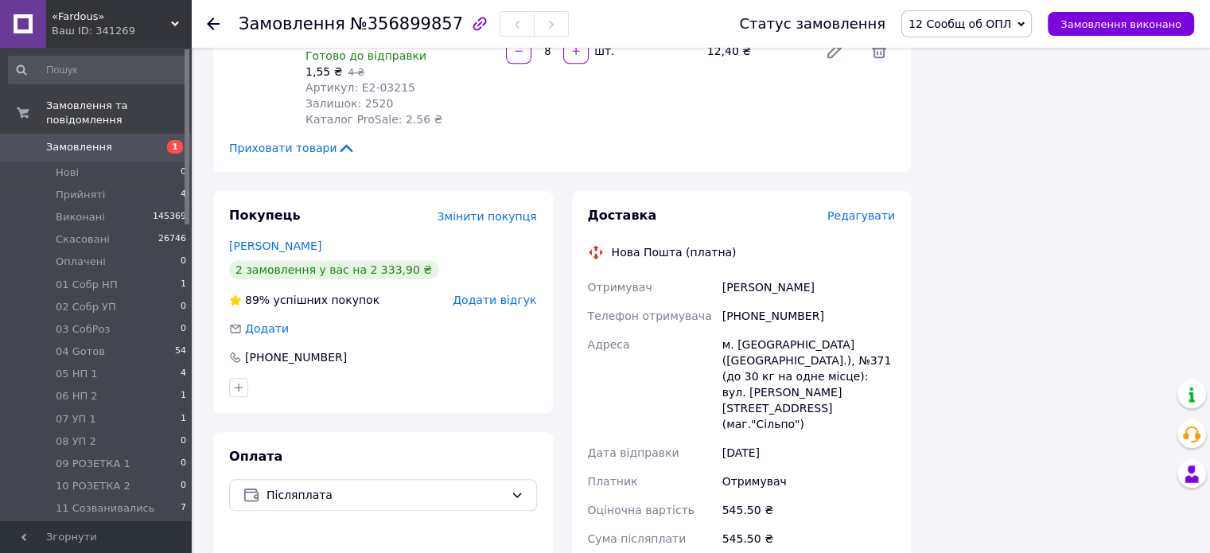
click at [1025, 26] on icon at bounding box center [1020, 24] width 7 height 7
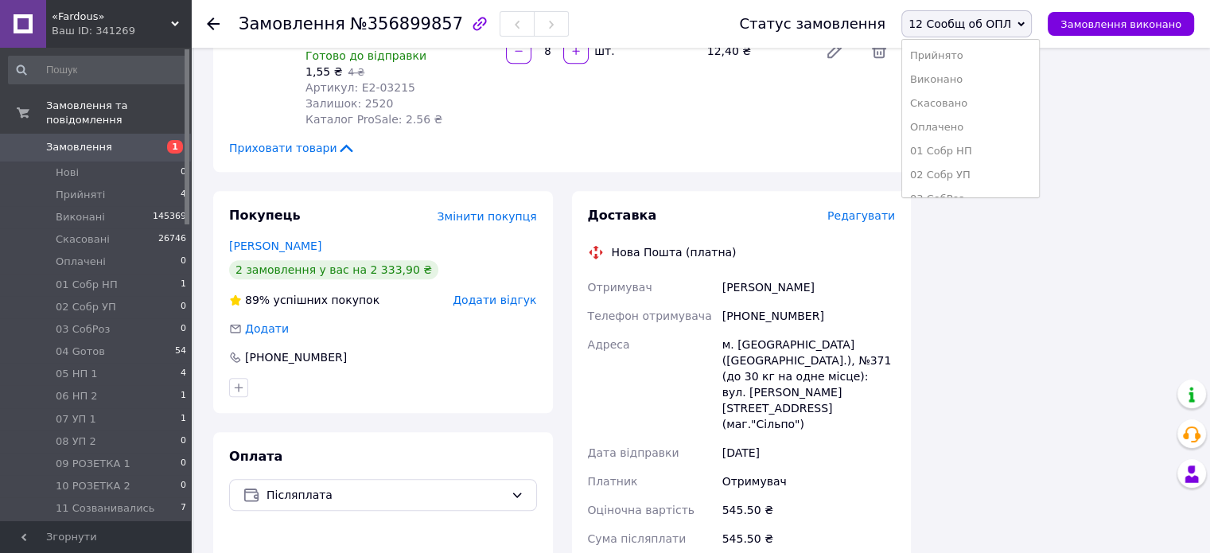
scroll to position [138, 0]
click at [1037, 127] on li "06 НП 2" at bounding box center [970, 133] width 137 height 24
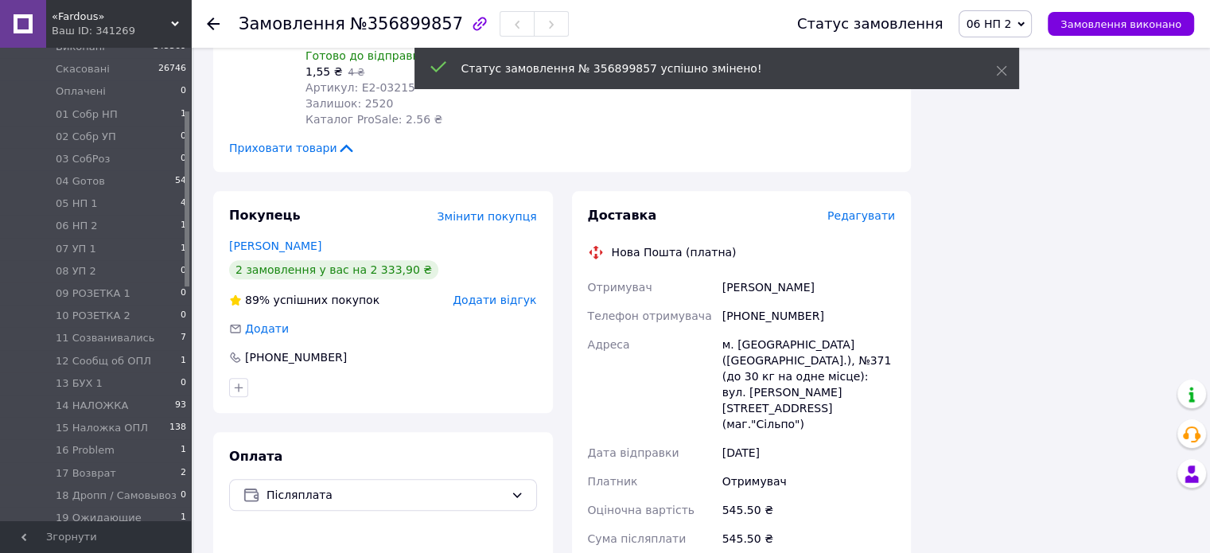
scroll to position [179, 0]
drag, startPoint x: 185, startPoint y: 217, endPoint x: 210, endPoint y: 283, distance: 70.8
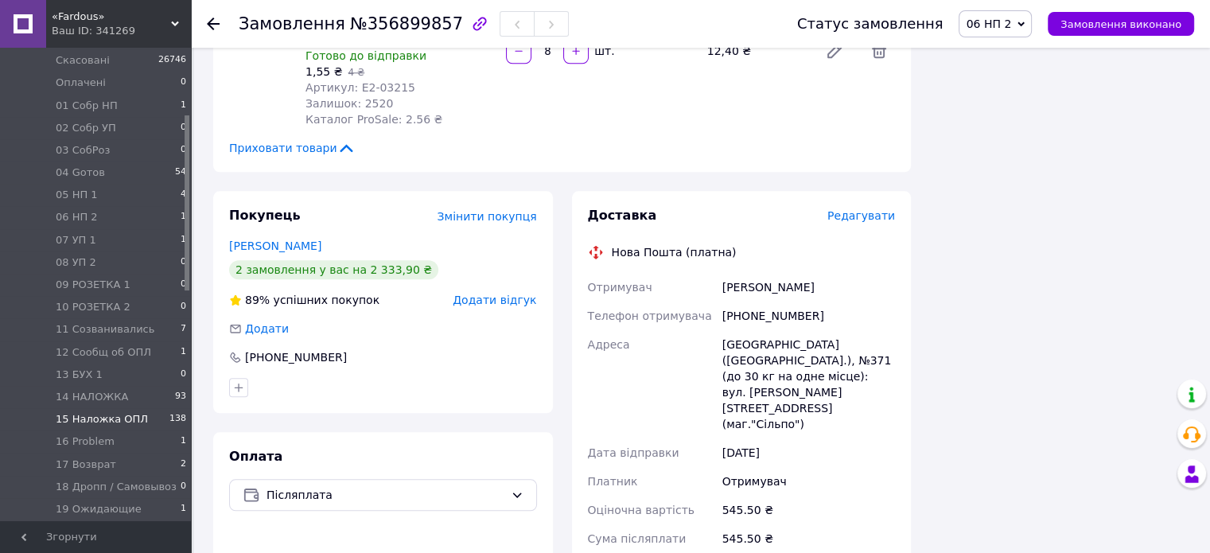
click at [180, 412] on span "138" at bounding box center [177, 419] width 17 height 14
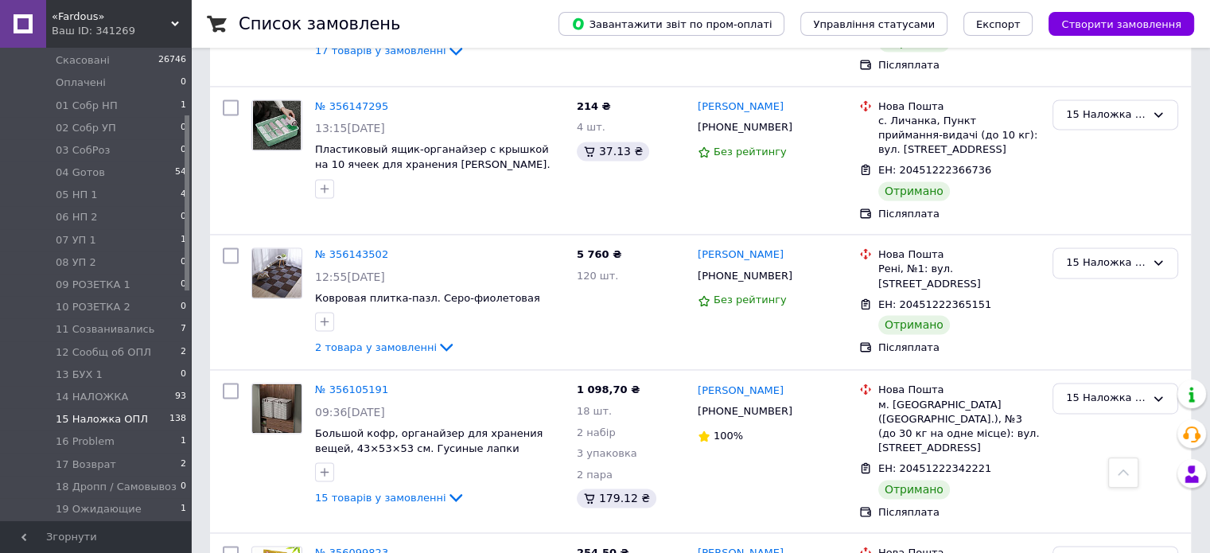
scroll to position [2546, 0]
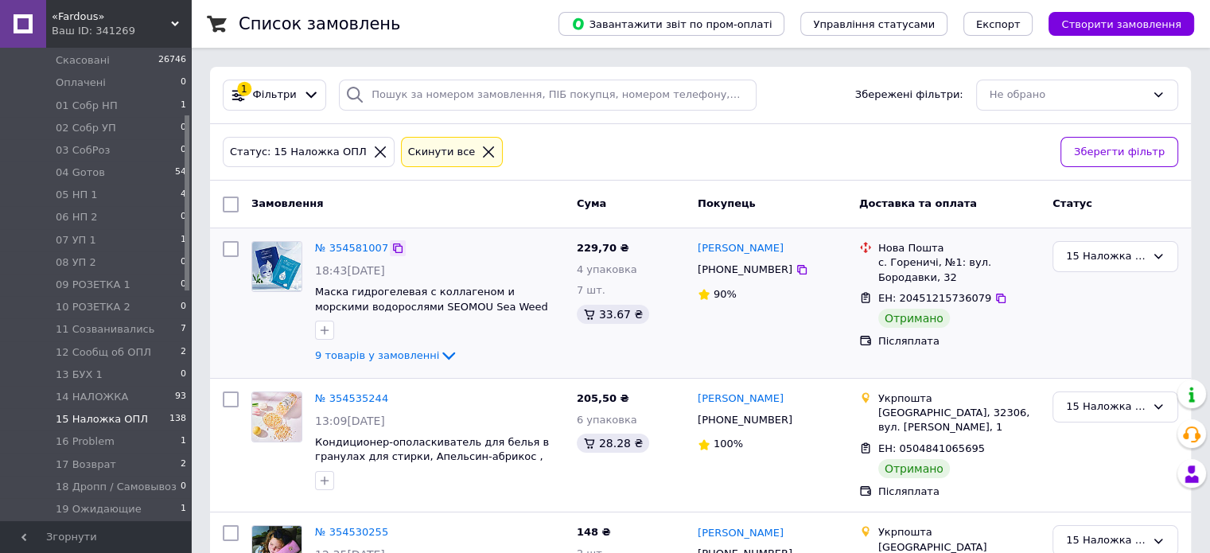
click at [391, 250] on icon at bounding box center [397, 248] width 13 height 13
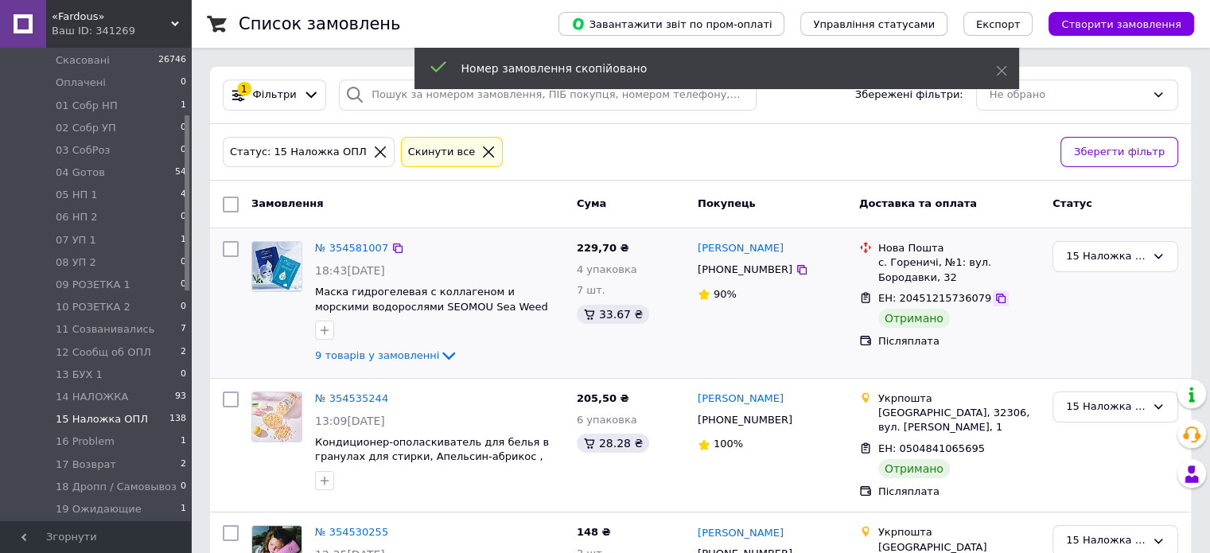
click at [996, 299] on icon at bounding box center [1001, 299] width 10 height 10
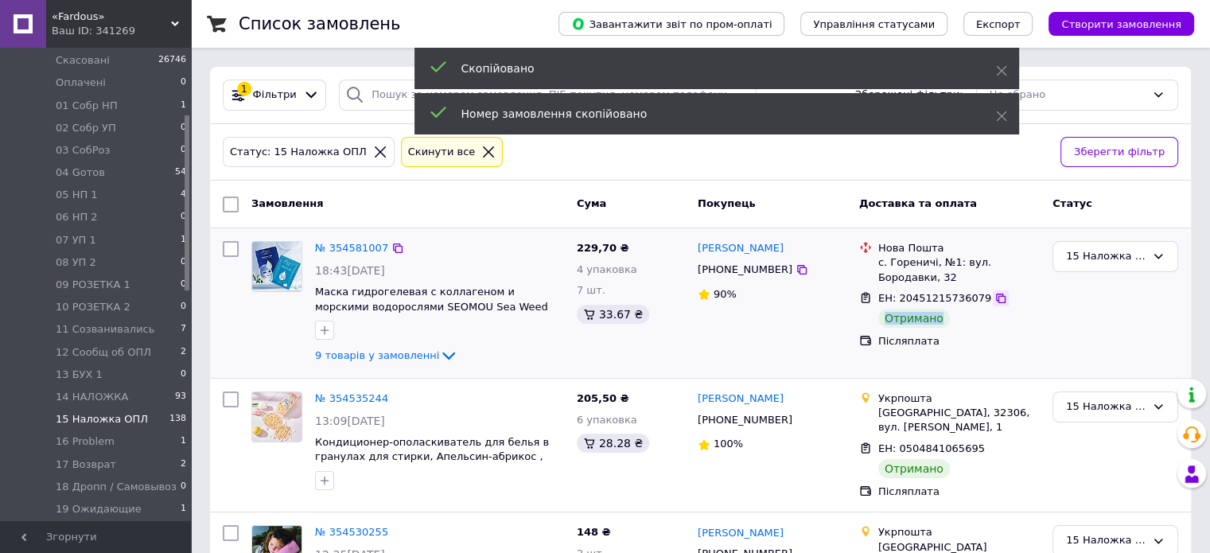
click at [996, 299] on icon at bounding box center [1001, 299] width 10 height 10
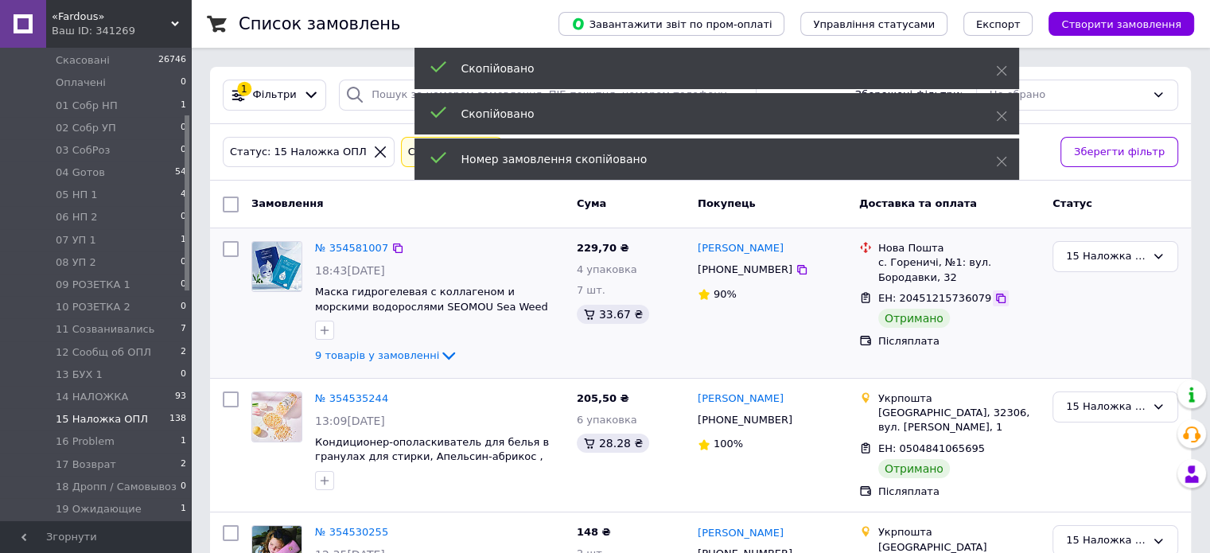
click at [996, 299] on icon at bounding box center [1001, 299] width 10 height 10
